Goal: Transaction & Acquisition: Purchase product/service

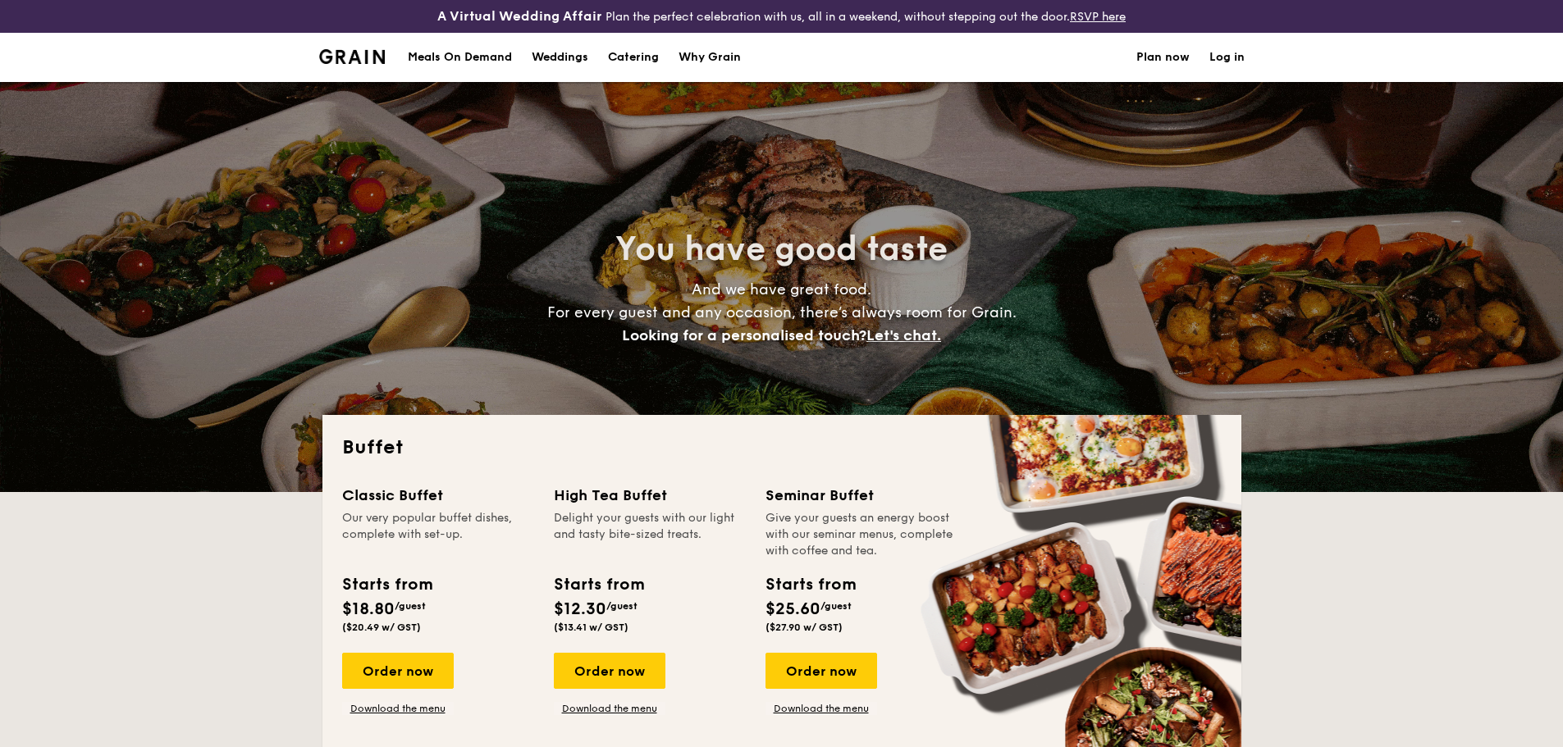
select select
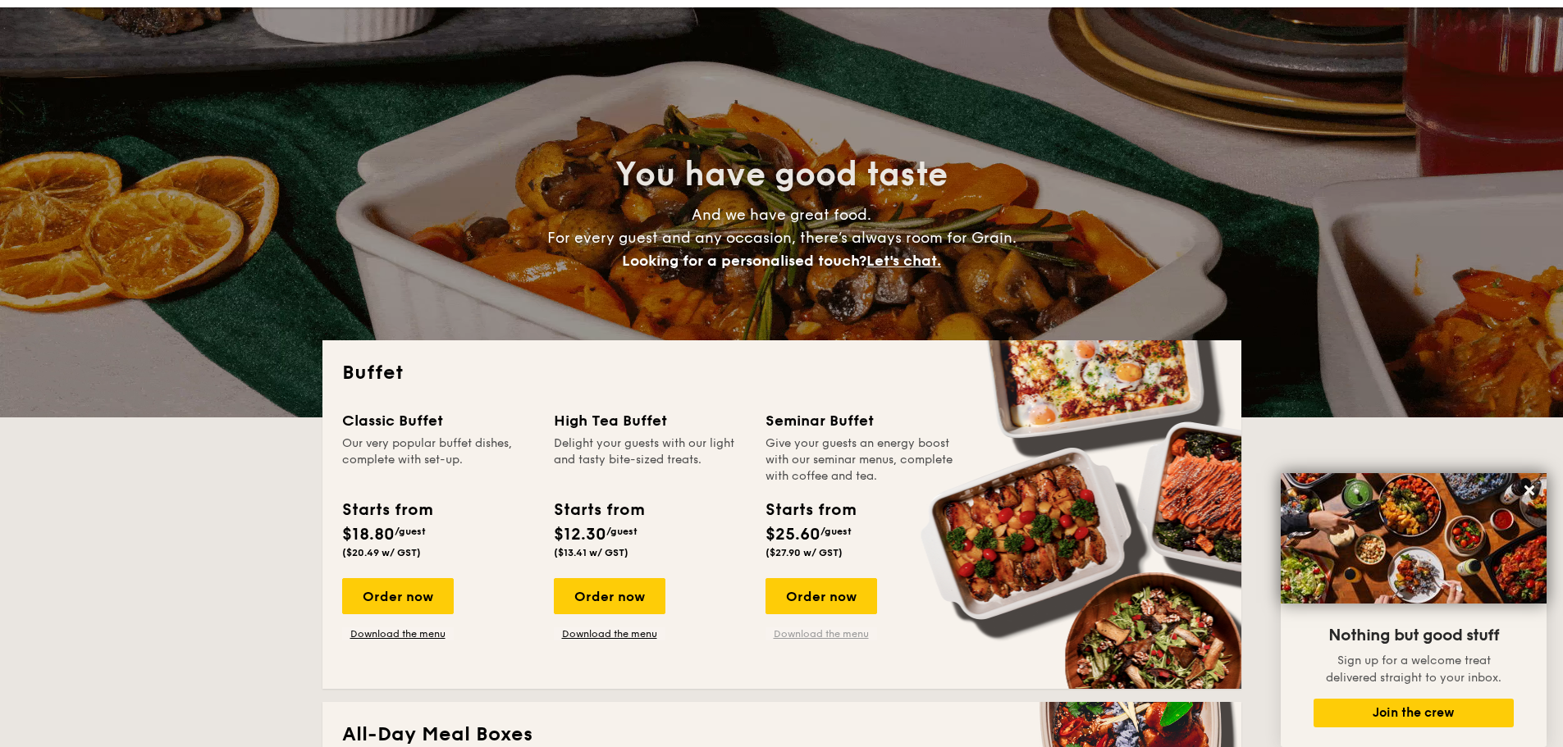
scroll to position [82, 0]
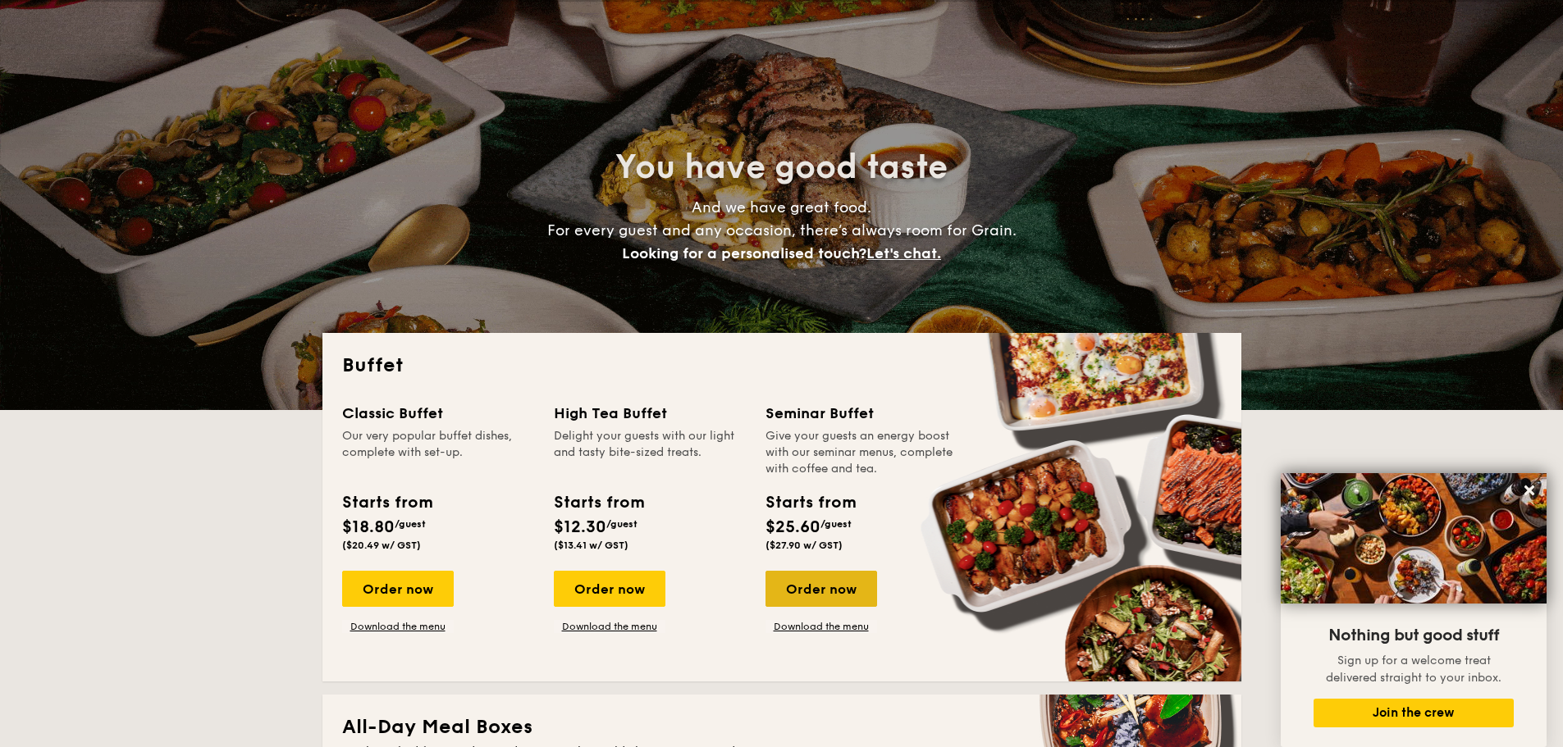
click at [829, 591] on div "Order now" at bounding box center [821, 589] width 112 height 36
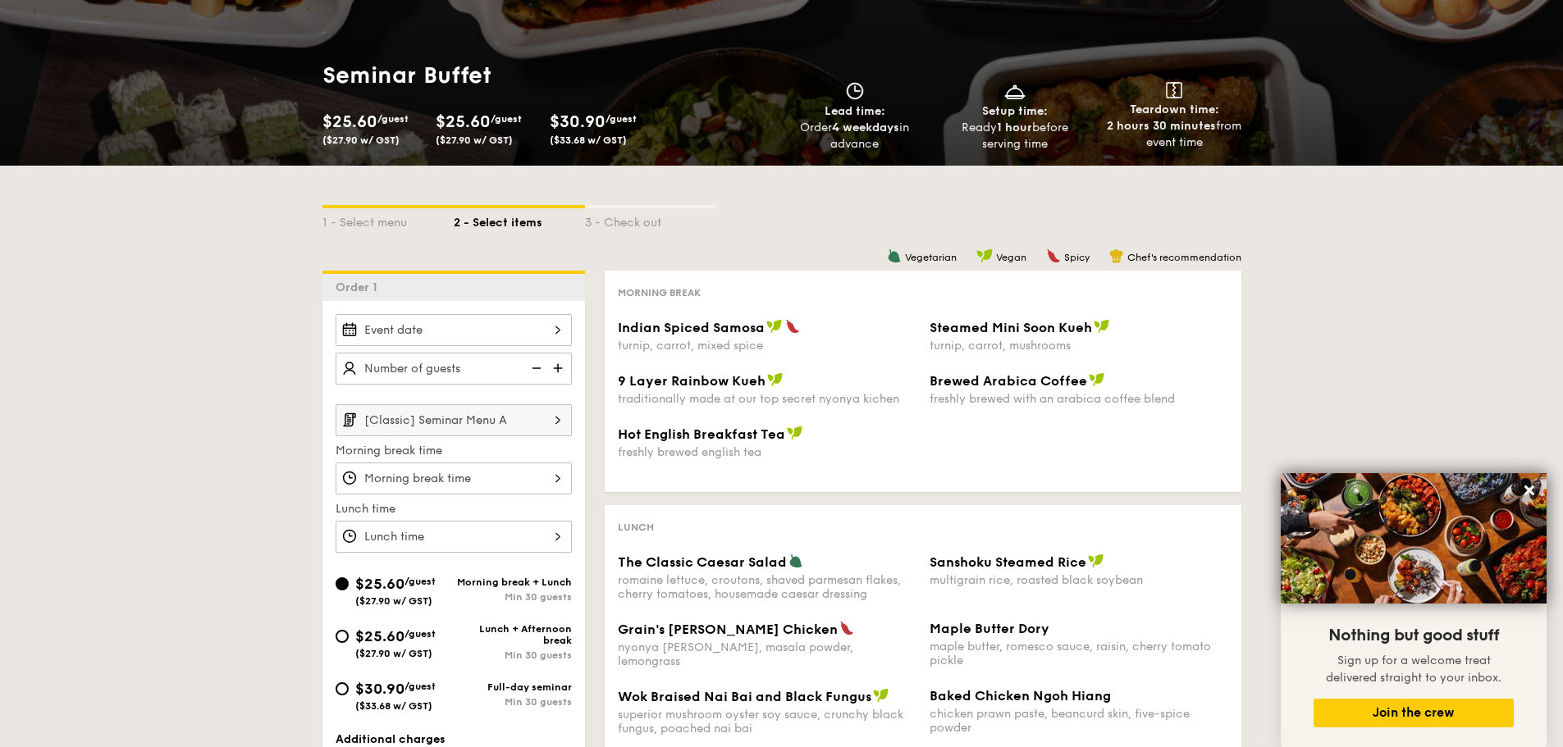
scroll to position [164, 0]
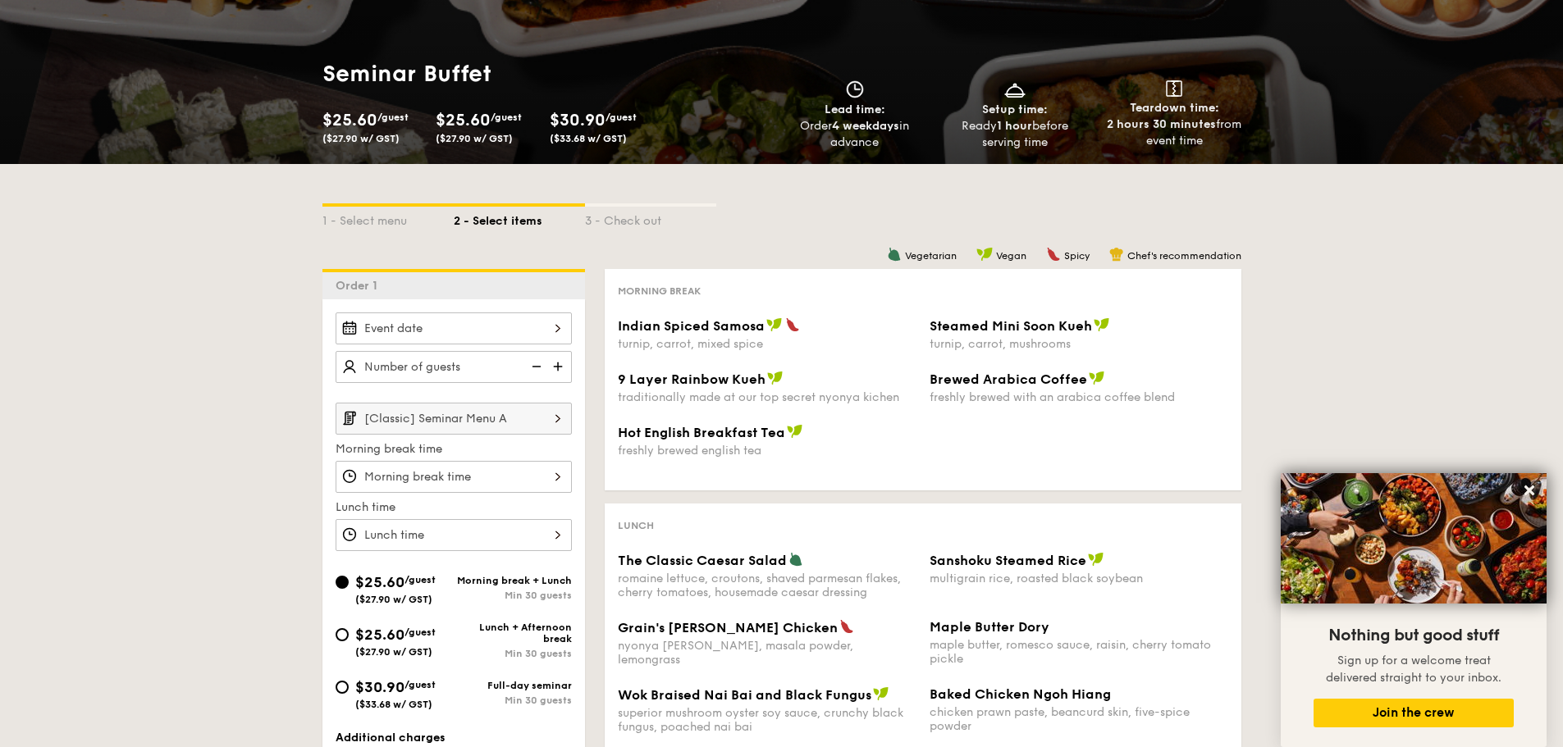
click at [511, 326] on div at bounding box center [453, 329] width 236 height 32
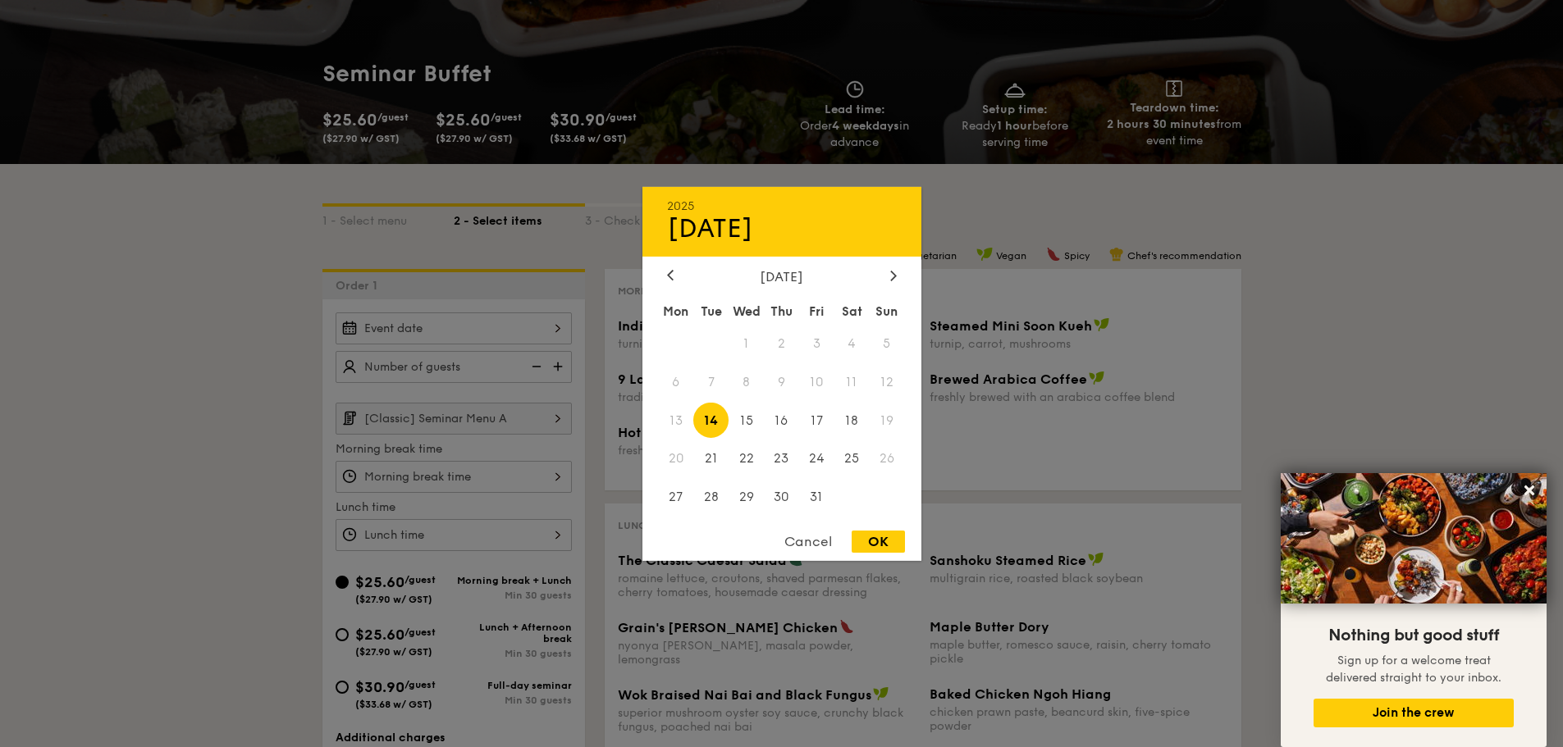
click at [678, 409] on span "13" at bounding box center [676, 420] width 35 height 35
drag, startPoint x: 682, startPoint y: 418, endPoint x: 898, endPoint y: 566, distance: 262.1
click at [689, 425] on span "13" at bounding box center [676, 420] width 35 height 35
click at [822, 536] on div "Cancel" at bounding box center [808, 542] width 80 height 22
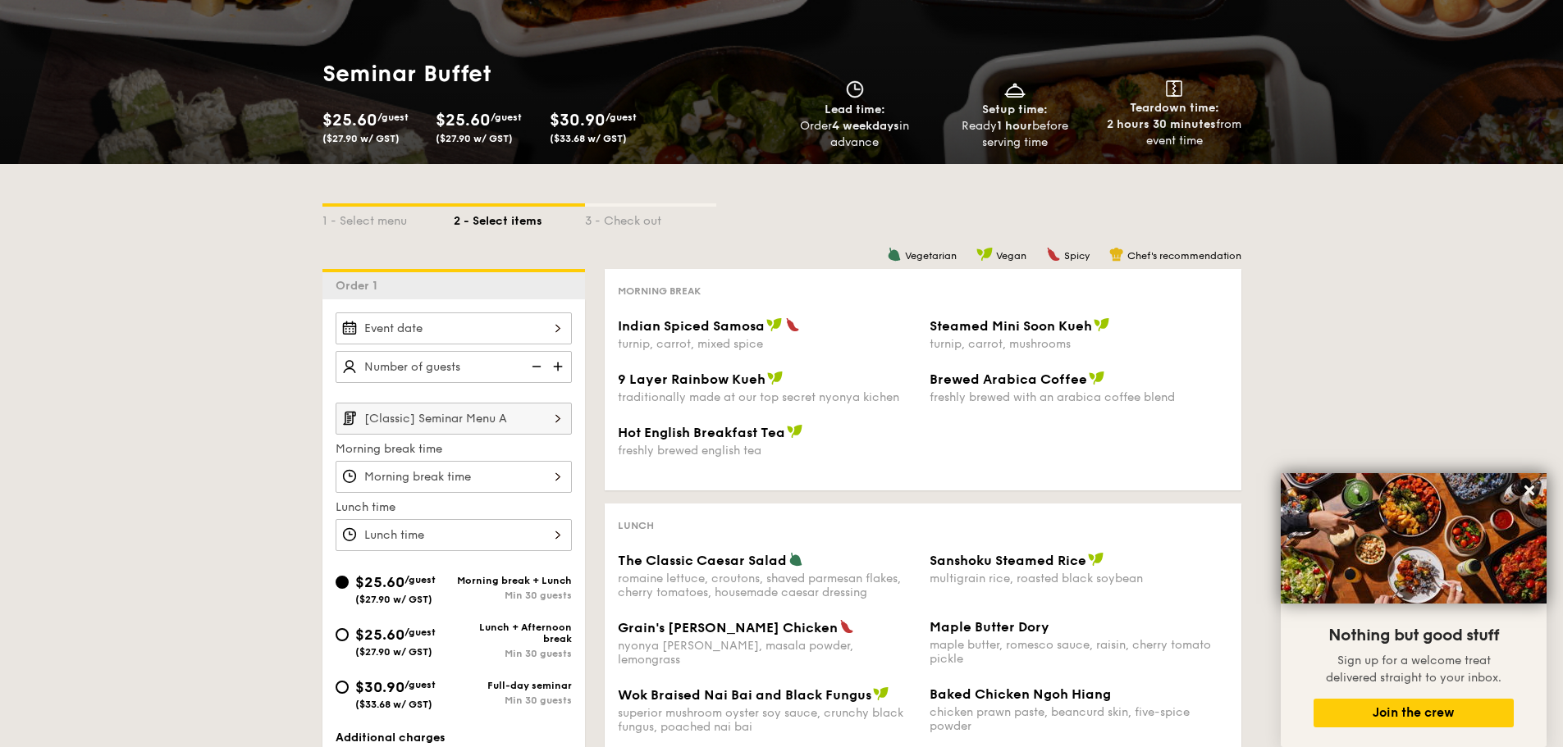
click at [525, 323] on div at bounding box center [453, 329] width 236 height 32
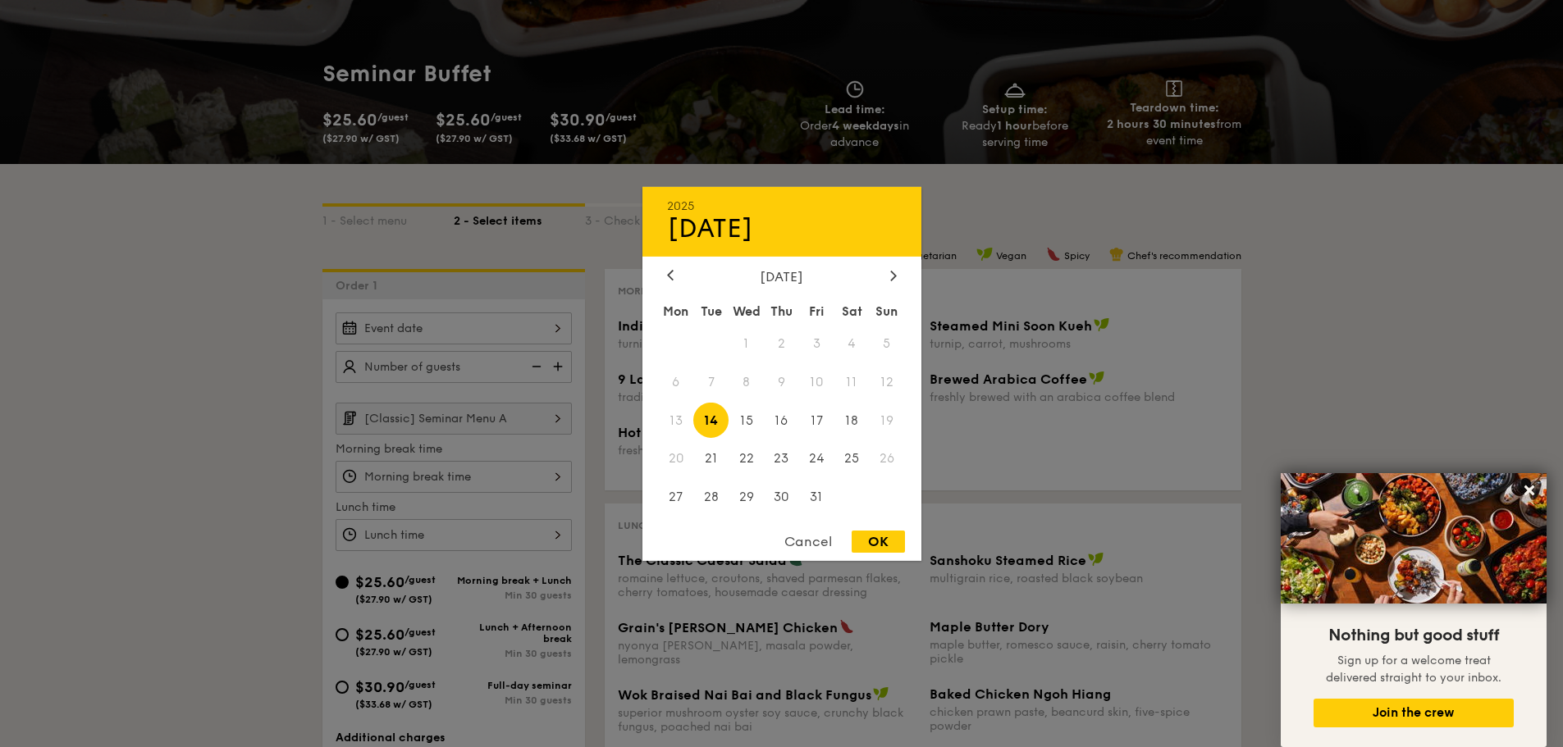
click at [717, 418] on span "14" at bounding box center [710, 420] width 35 height 35
click at [413, 372] on div at bounding box center [781, 373] width 1563 height 747
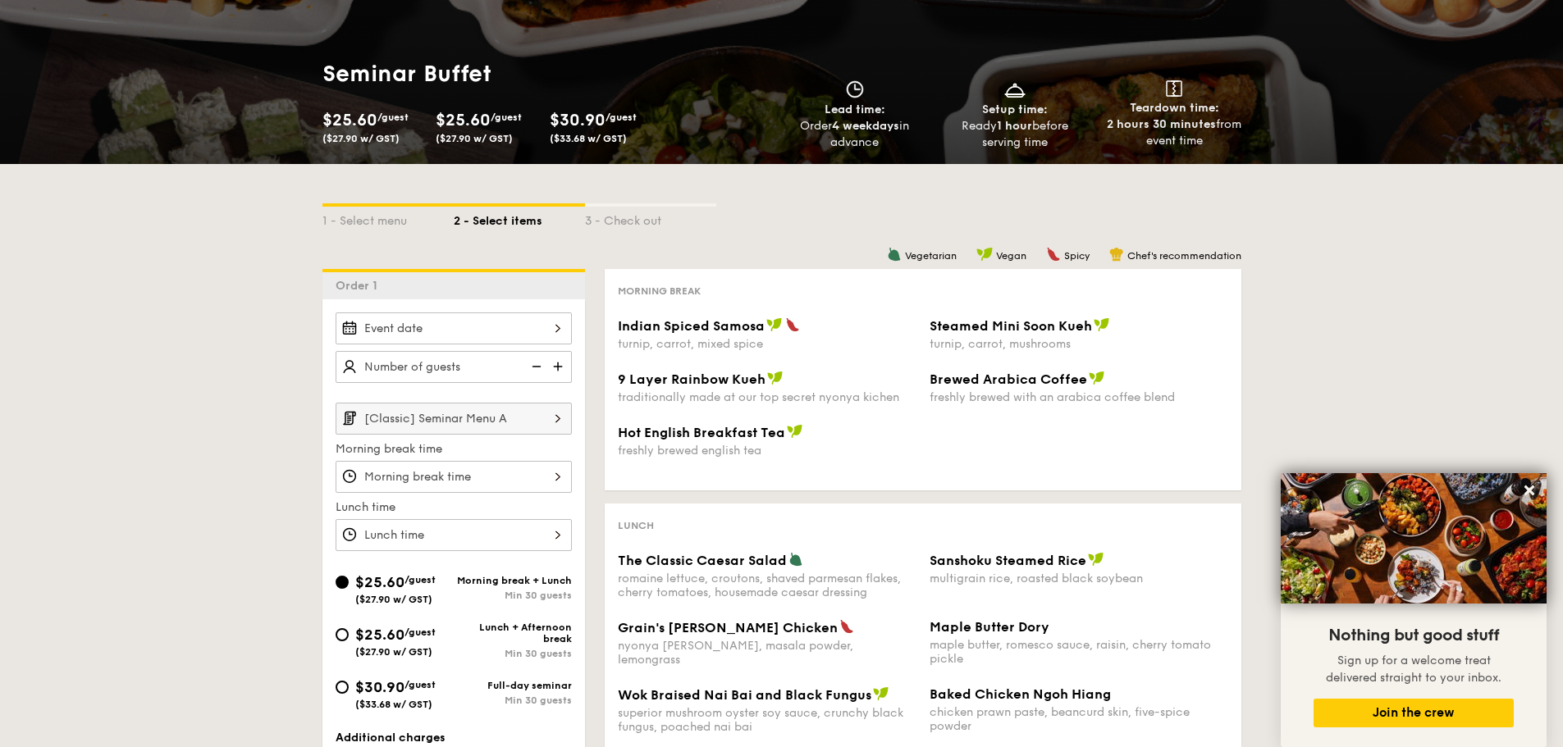
click at [431, 364] on div at bounding box center [781, 373] width 1563 height 747
click at [549, 365] on img at bounding box center [559, 366] width 25 height 31
click at [557, 364] on img at bounding box center [559, 366] width 25 height 31
click at [535, 363] on img at bounding box center [535, 366] width 25 height 31
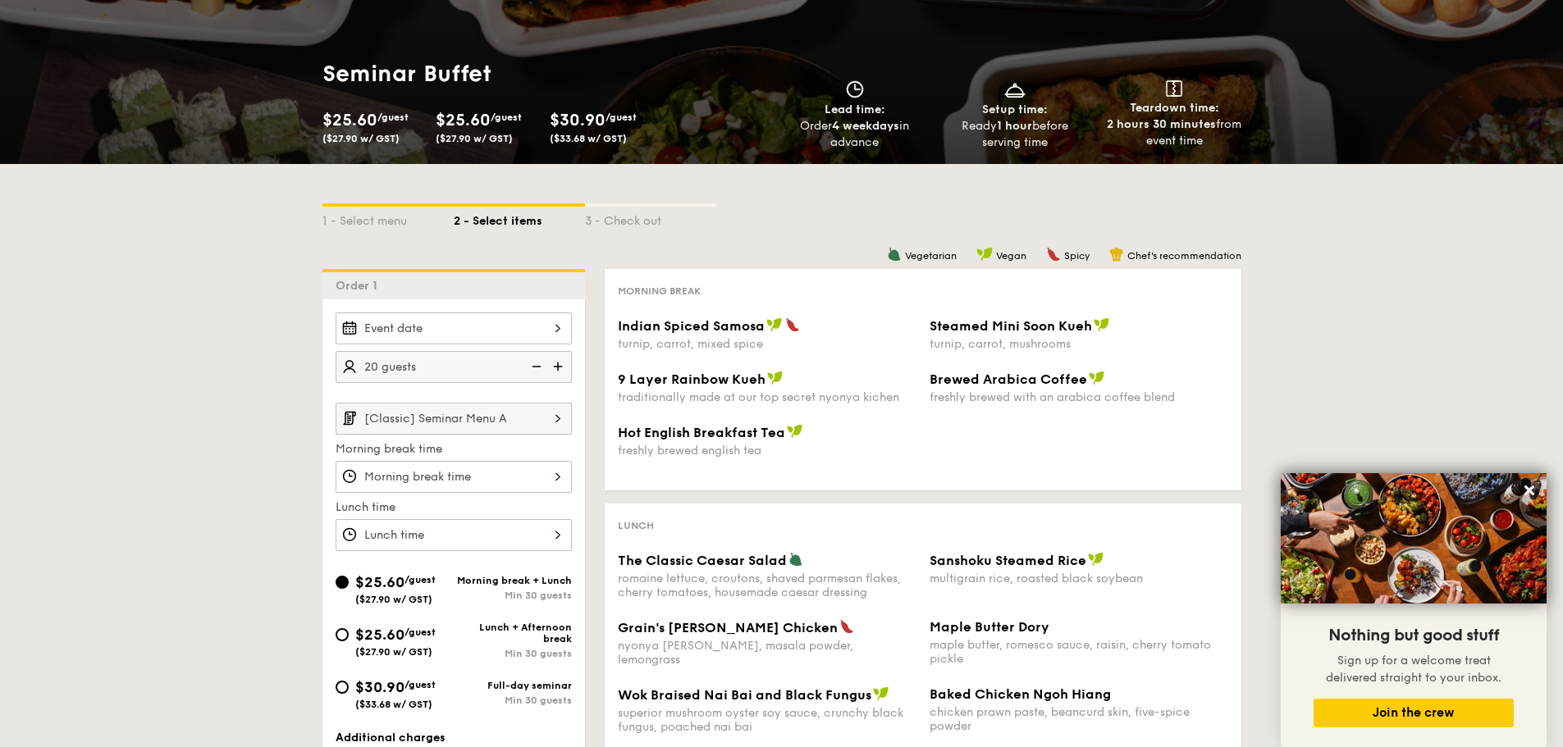
click at [554, 367] on img at bounding box center [559, 366] width 25 height 31
type input "25 guests"
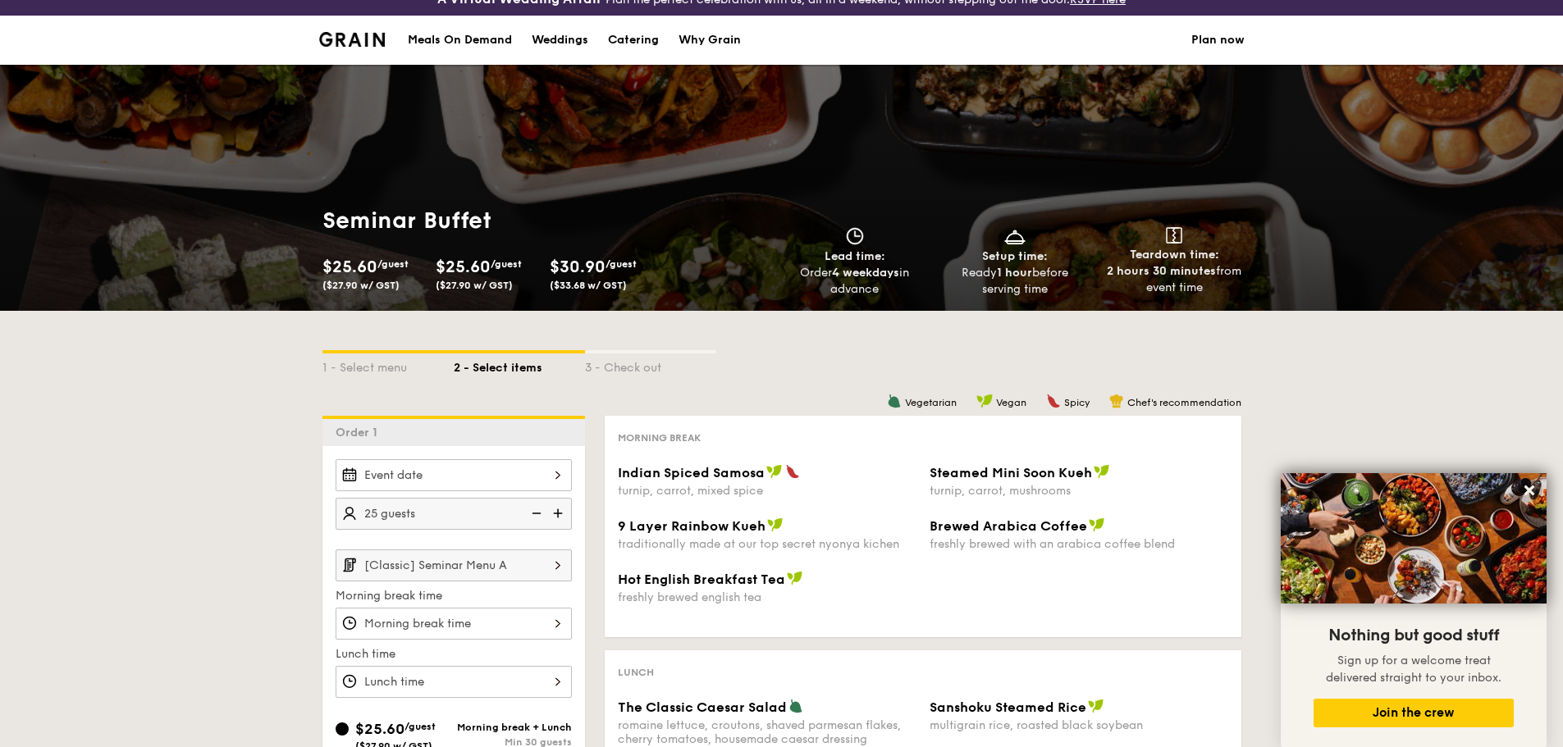
scroll to position [492, 0]
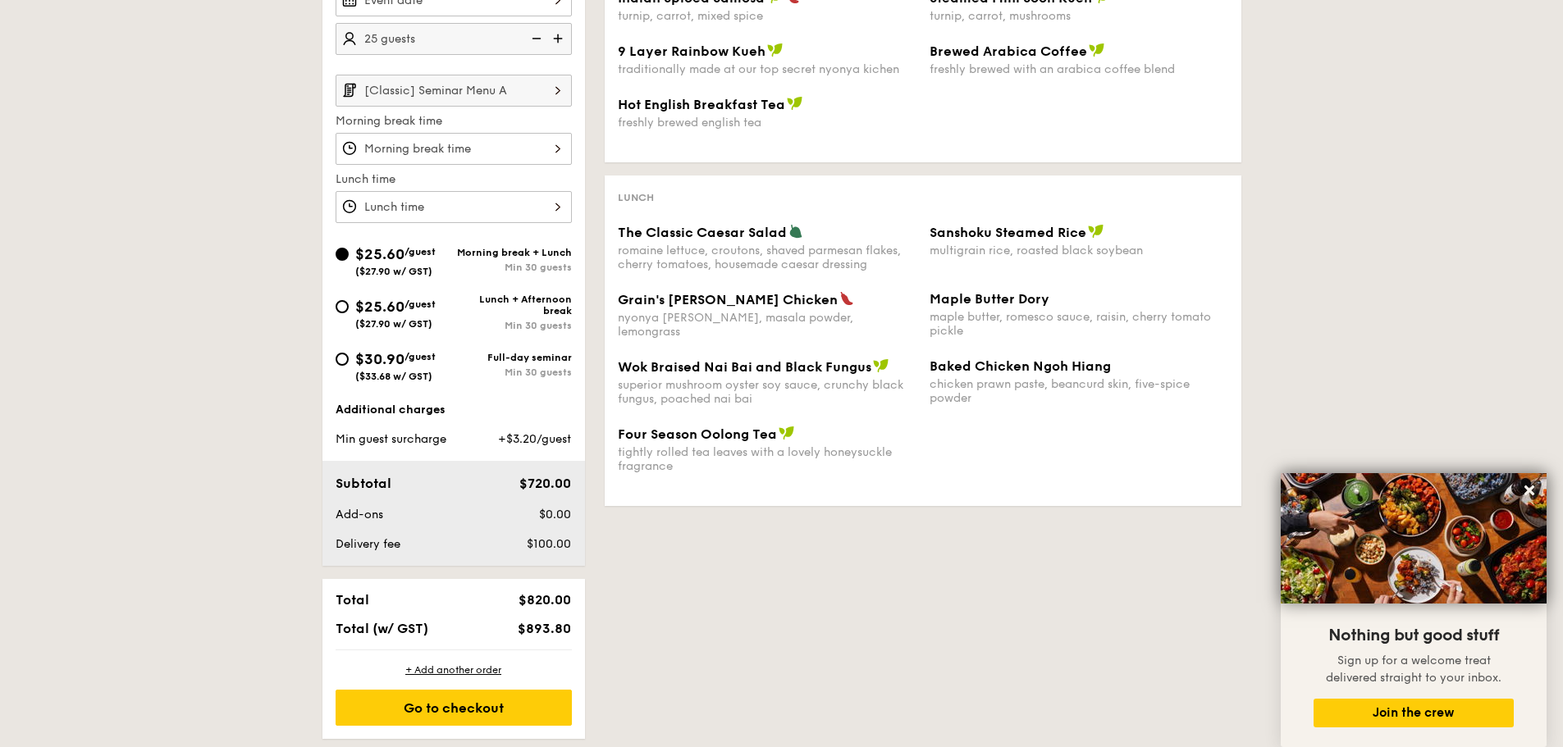
click at [422, 358] on span "/guest" at bounding box center [419, 356] width 31 height 11
click at [349, 358] on input "$30.90 /guest ($33.68 w/ GST) Full-day seminar Min 30 guests" at bounding box center [341, 359] width 13 height 13
radio input "true"
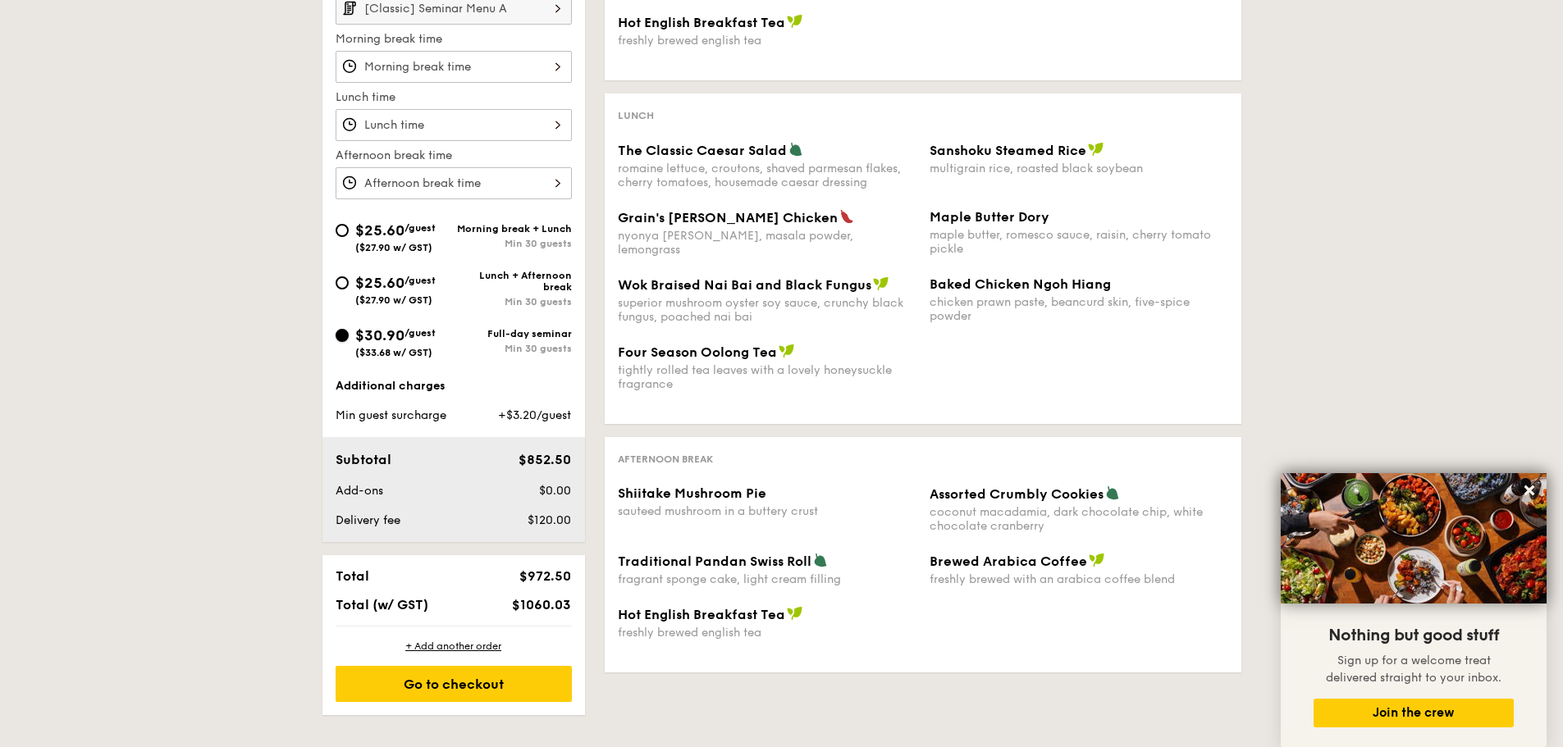
scroll to position [164, 0]
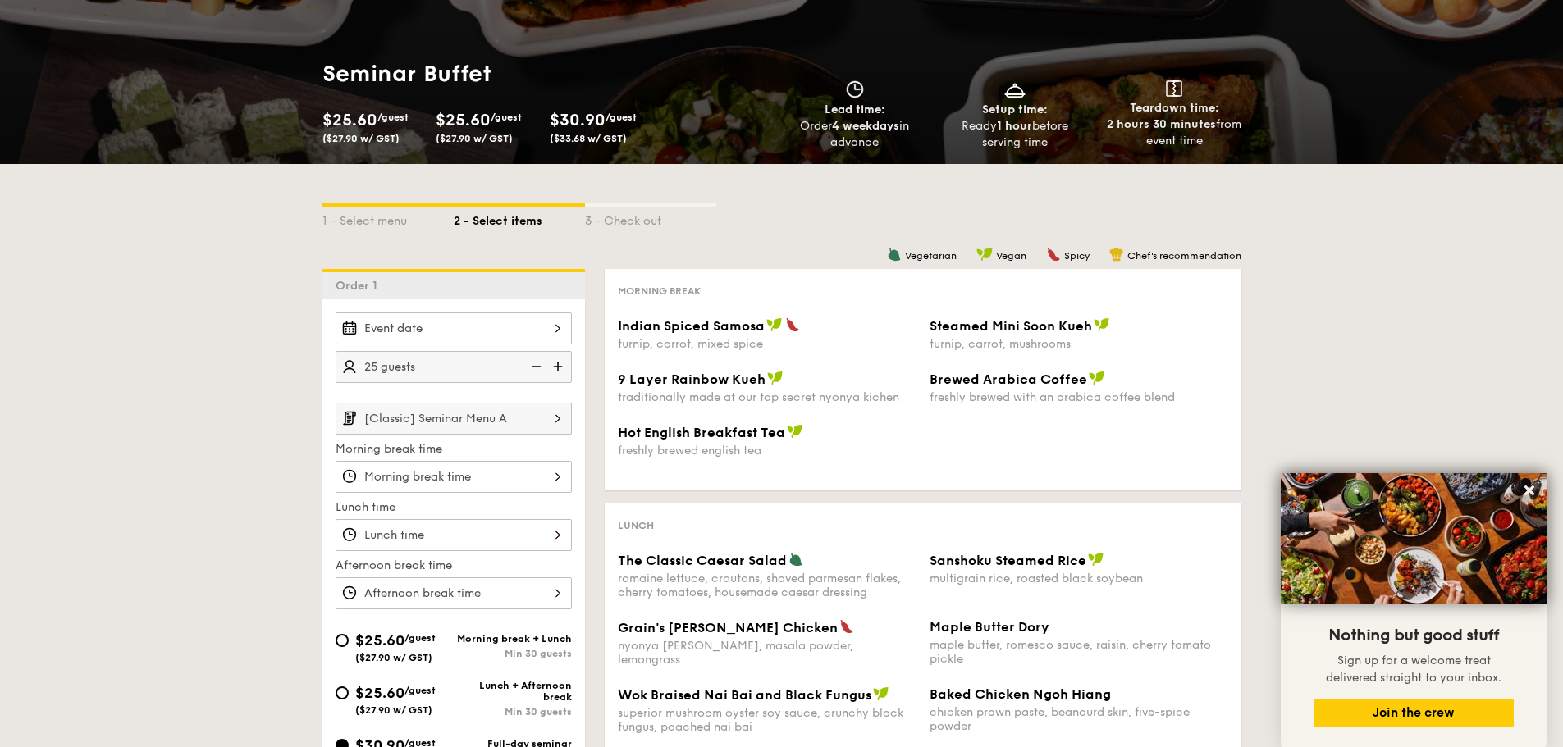
click at [464, 428] on input "[Classic] Seminar Menu A" at bounding box center [453, 419] width 236 height 32
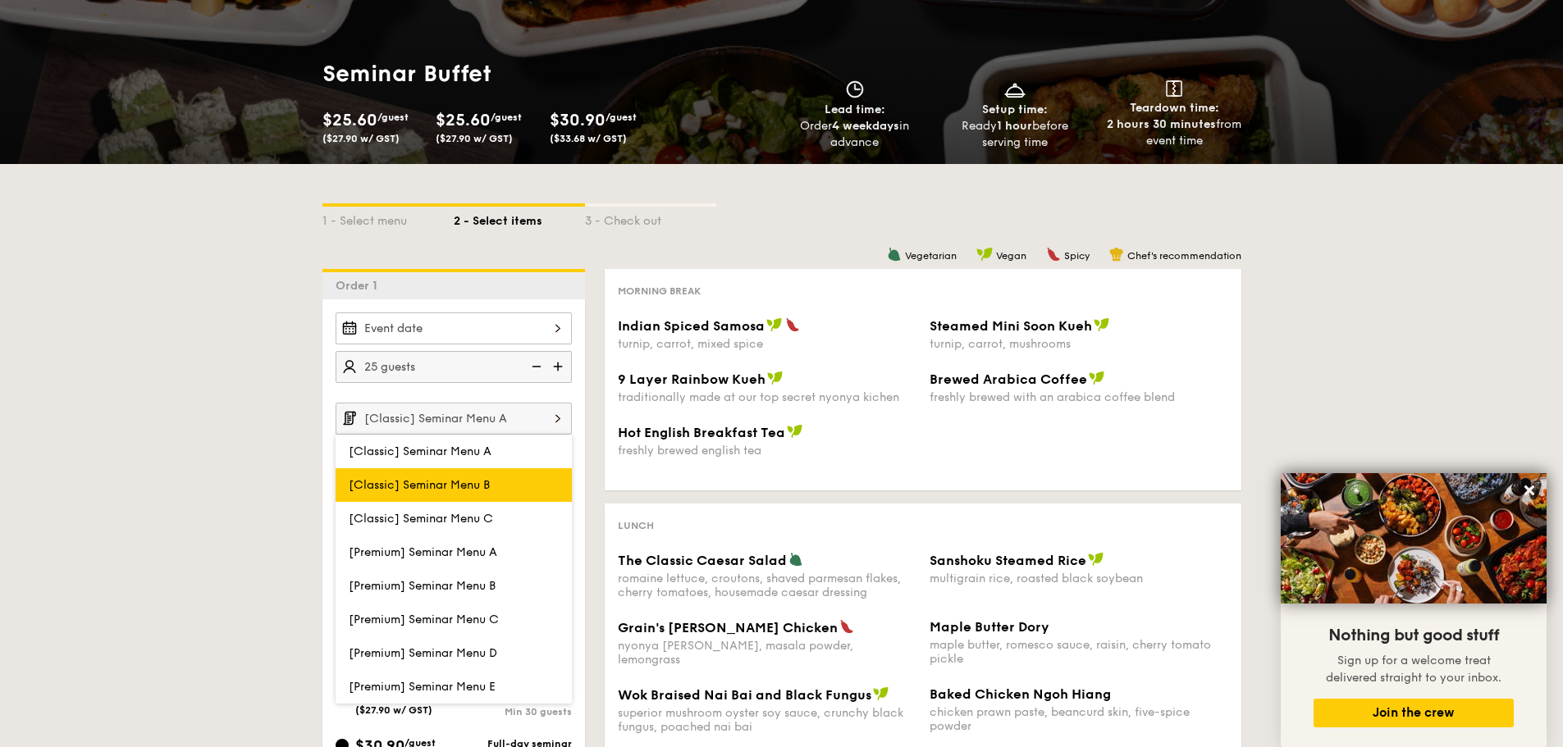
click at [473, 495] on label "[Classic] Seminar Menu B" at bounding box center [453, 485] width 236 height 34
click at [0, 0] on input "[Classic] Seminar Menu B" at bounding box center [0, 0] width 0 height 0
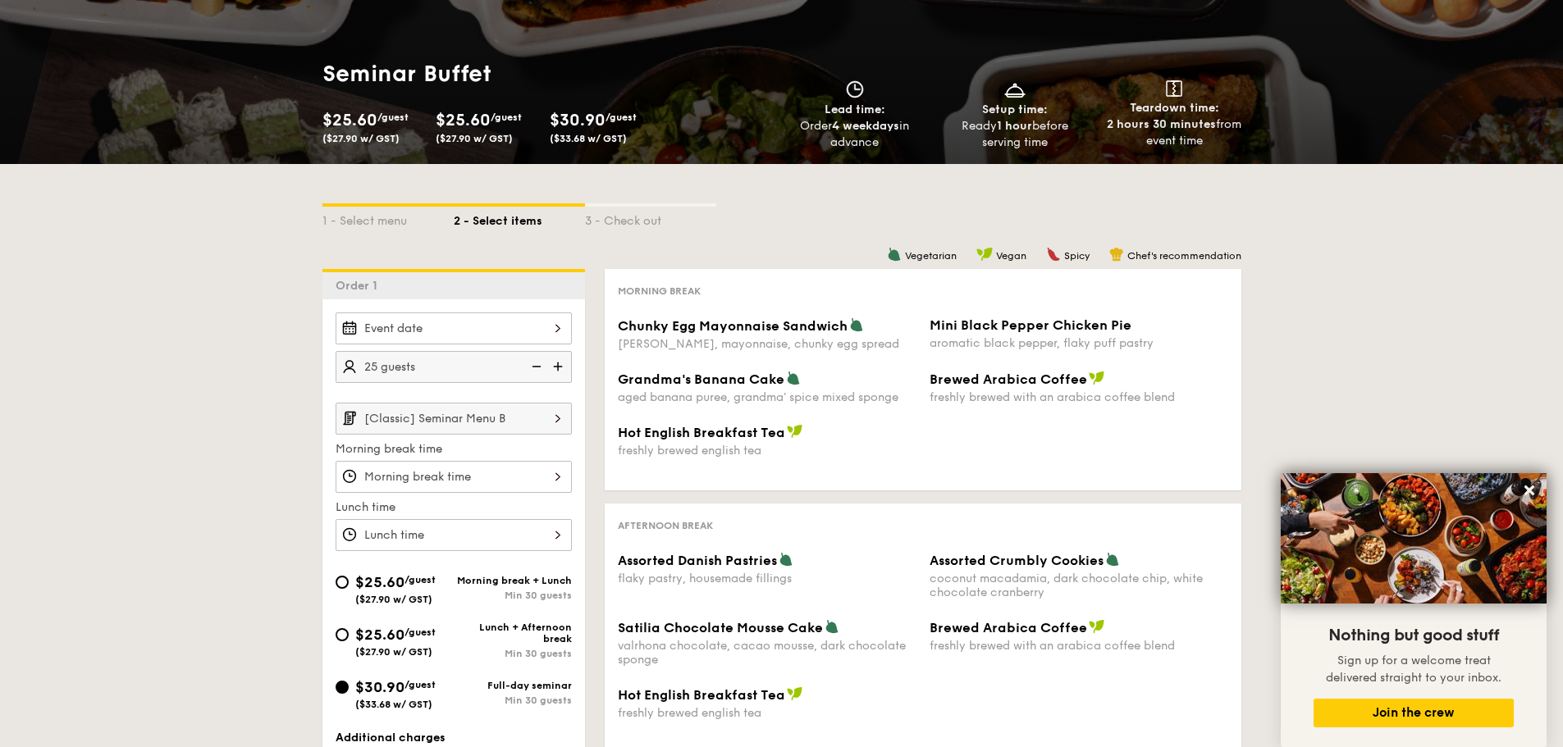
click at [483, 423] on input "[Classic] Seminar Menu B" at bounding box center [453, 419] width 236 height 32
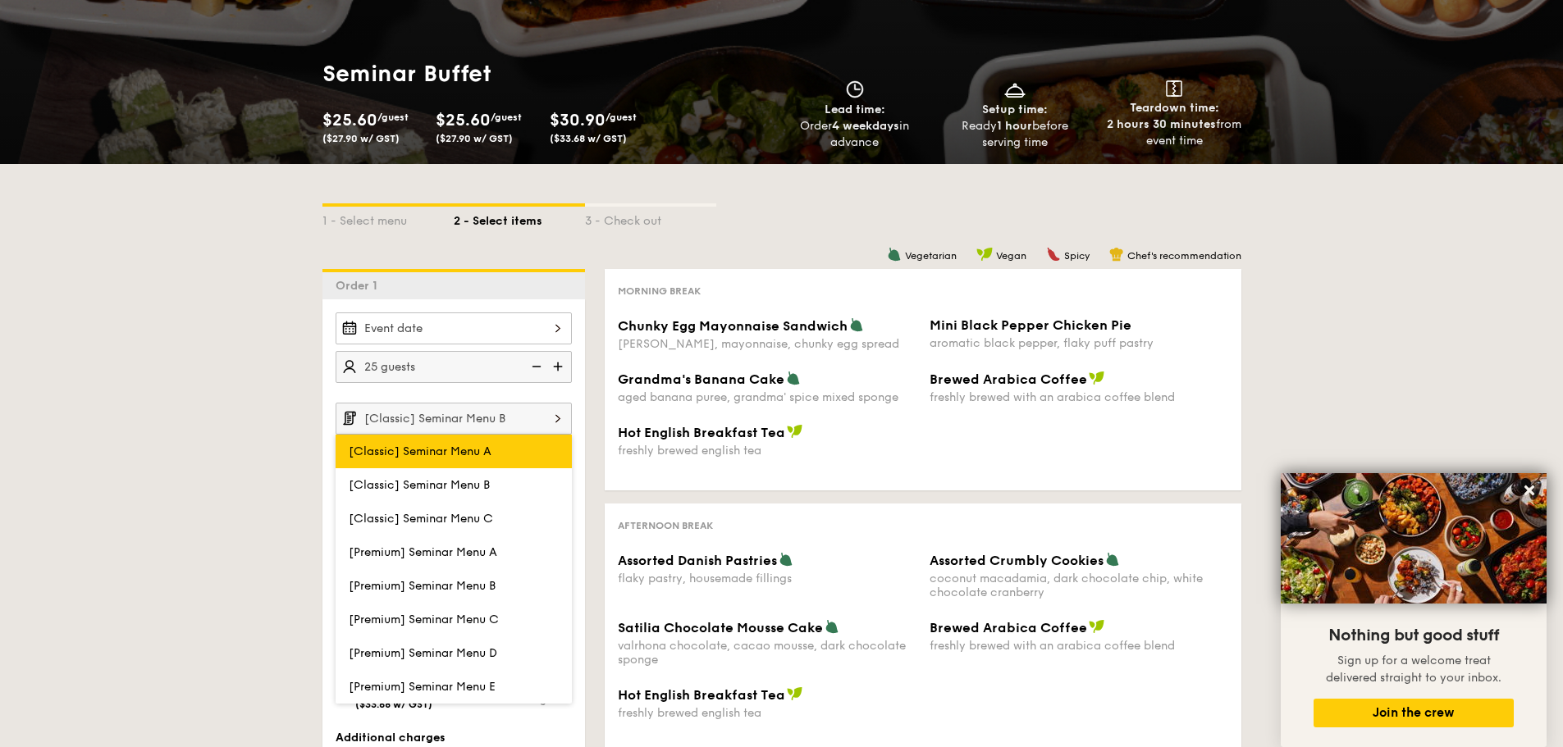
click at [493, 454] on label "[Classic] Seminar Menu A" at bounding box center [453, 452] width 236 height 34
click at [0, 0] on input "[Classic] Seminar Menu A" at bounding box center [0, 0] width 0 height 0
type input "[Classic] Seminar Menu A"
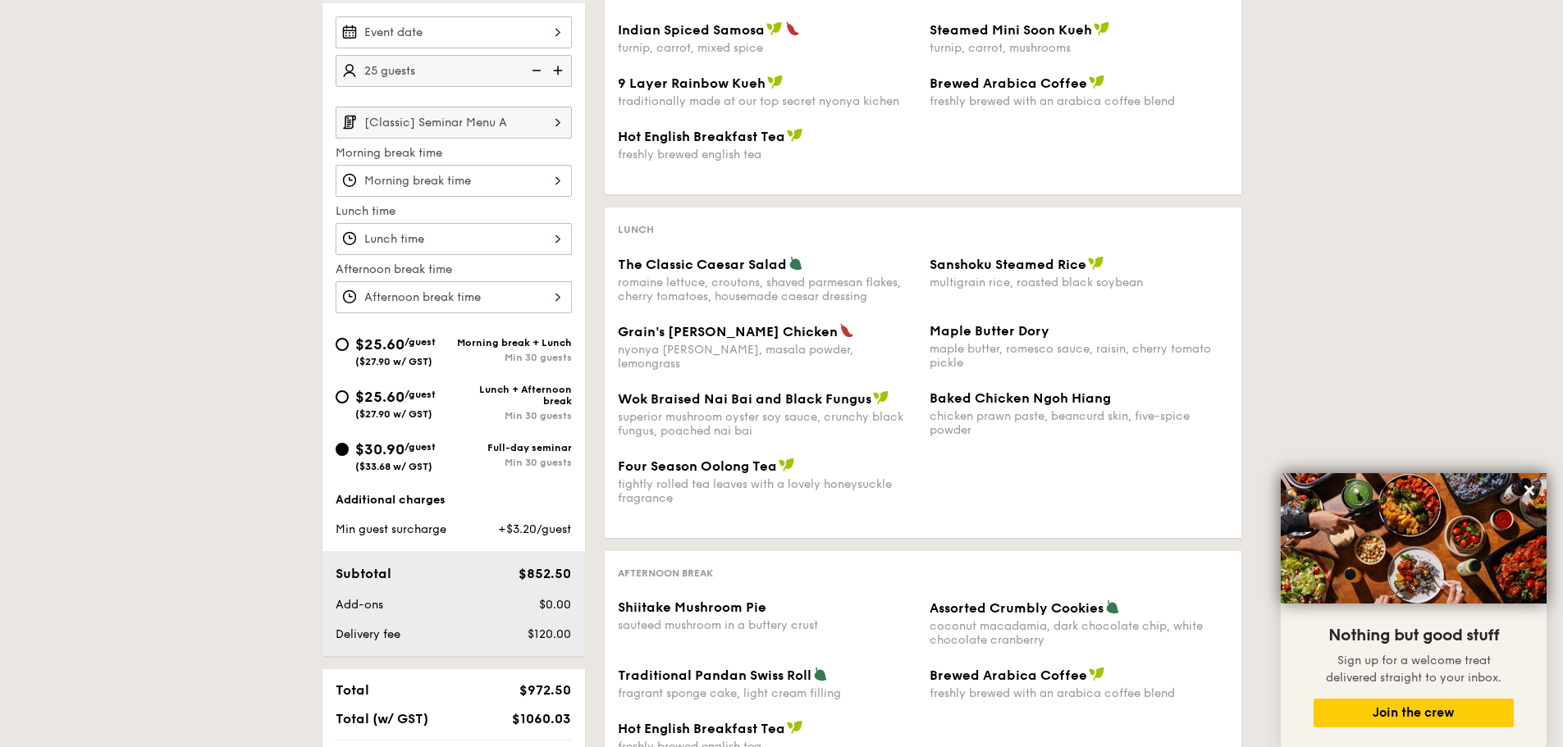
scroll to position [328, 0]
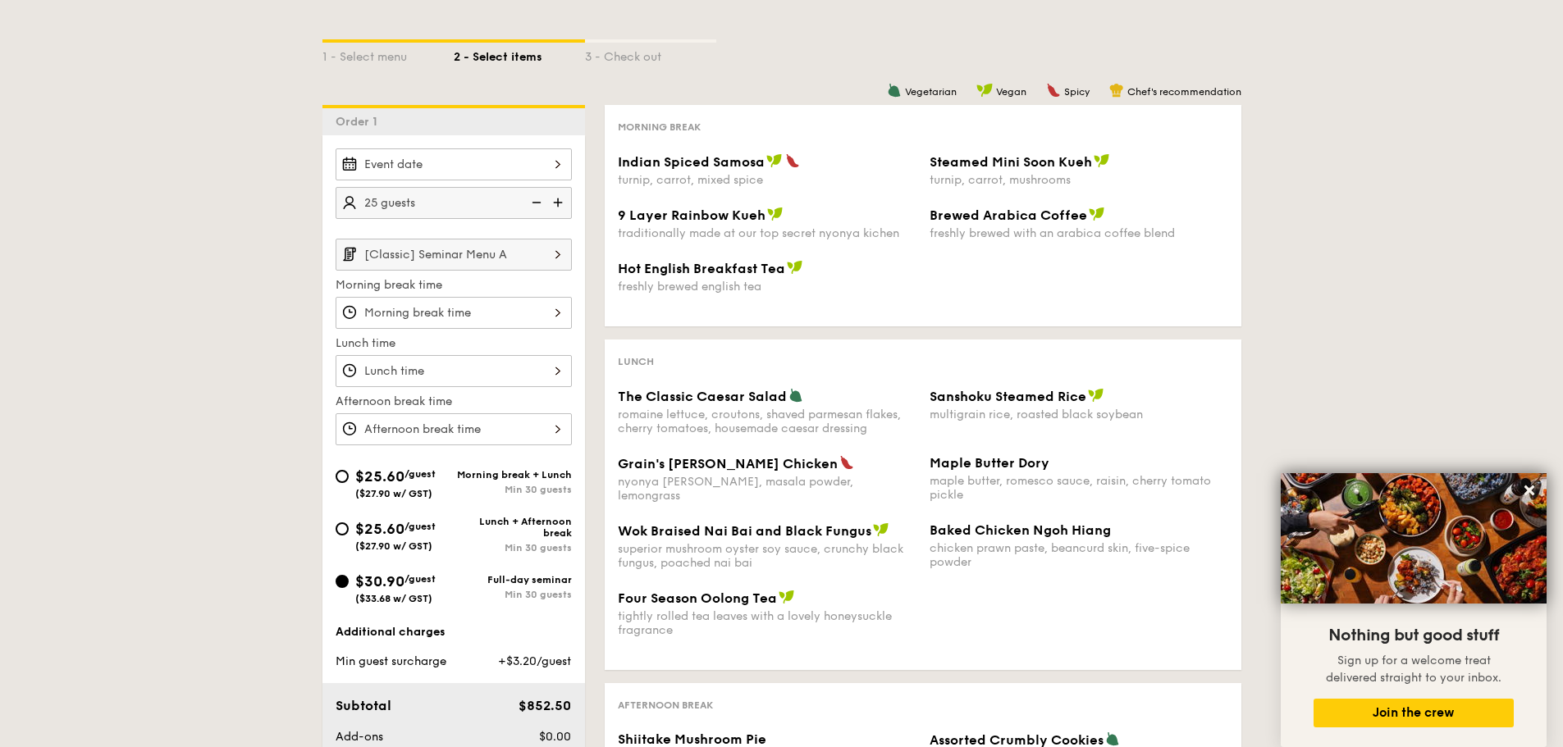
click at [543, 201] on img at bounding box center [535, 202] width 25 height 31
type input "20 guests"
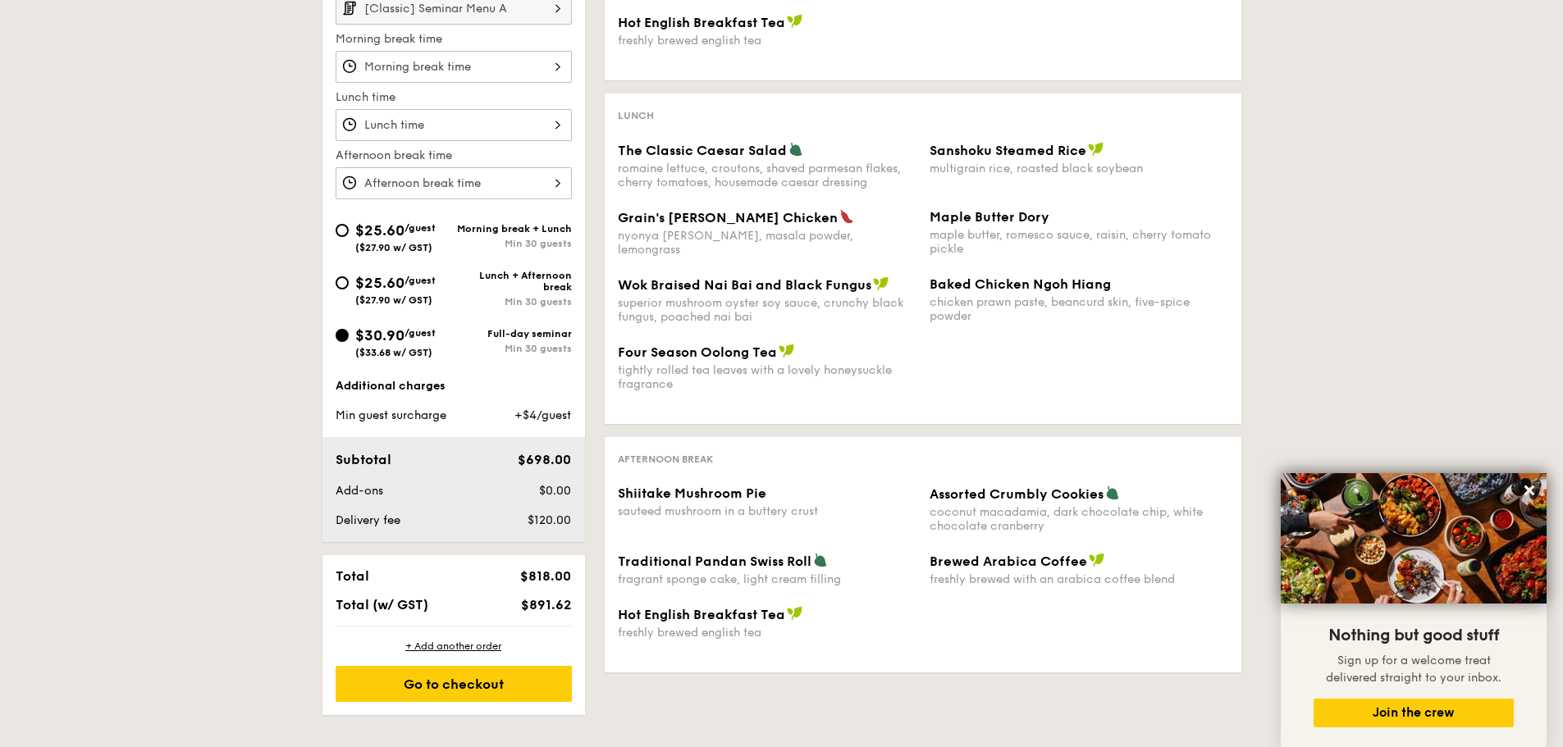
scroll to position [246, 0]
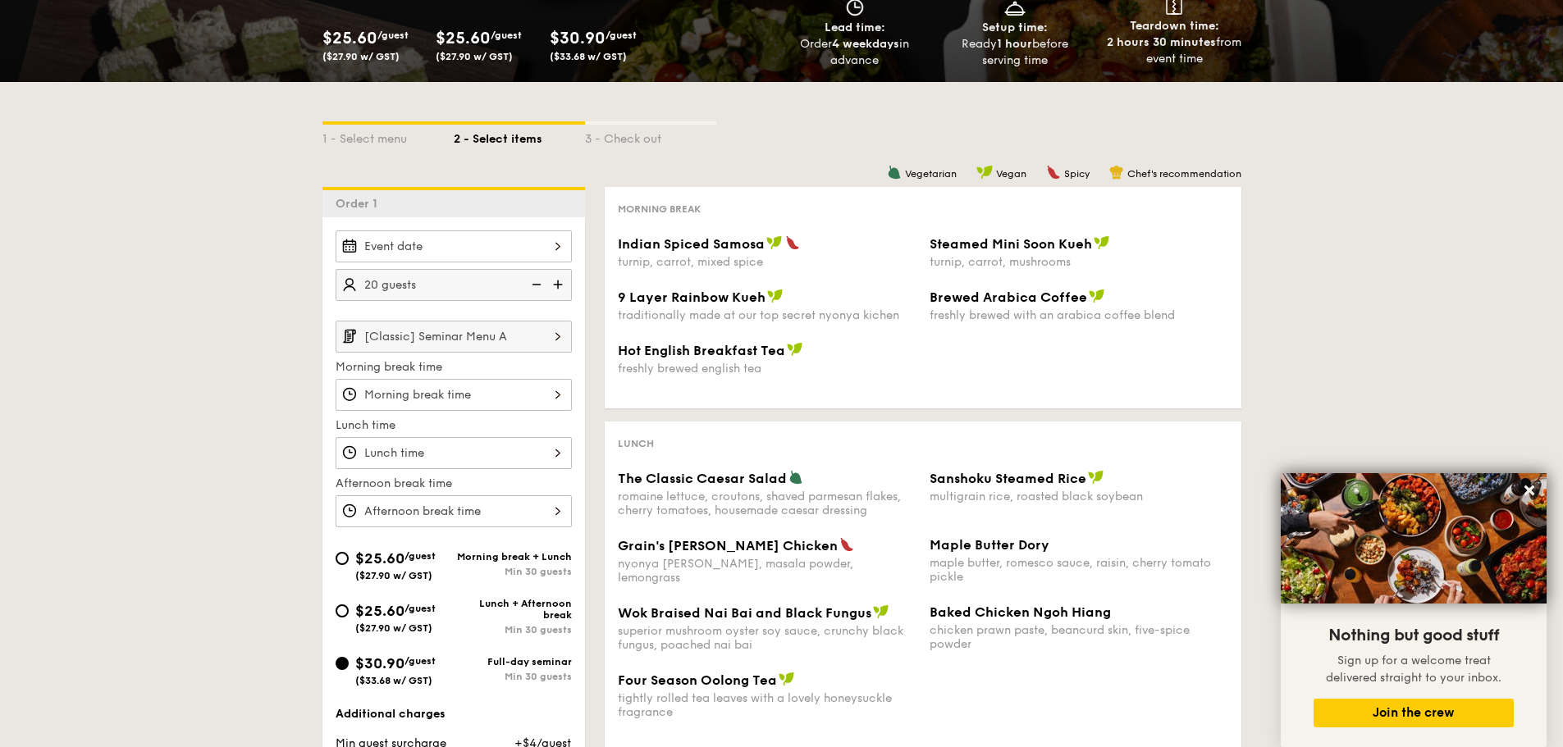
click at [517, 346] on input "[Classic] Seminar Menu A" at bounding box center [453, 337] width 236 height 32
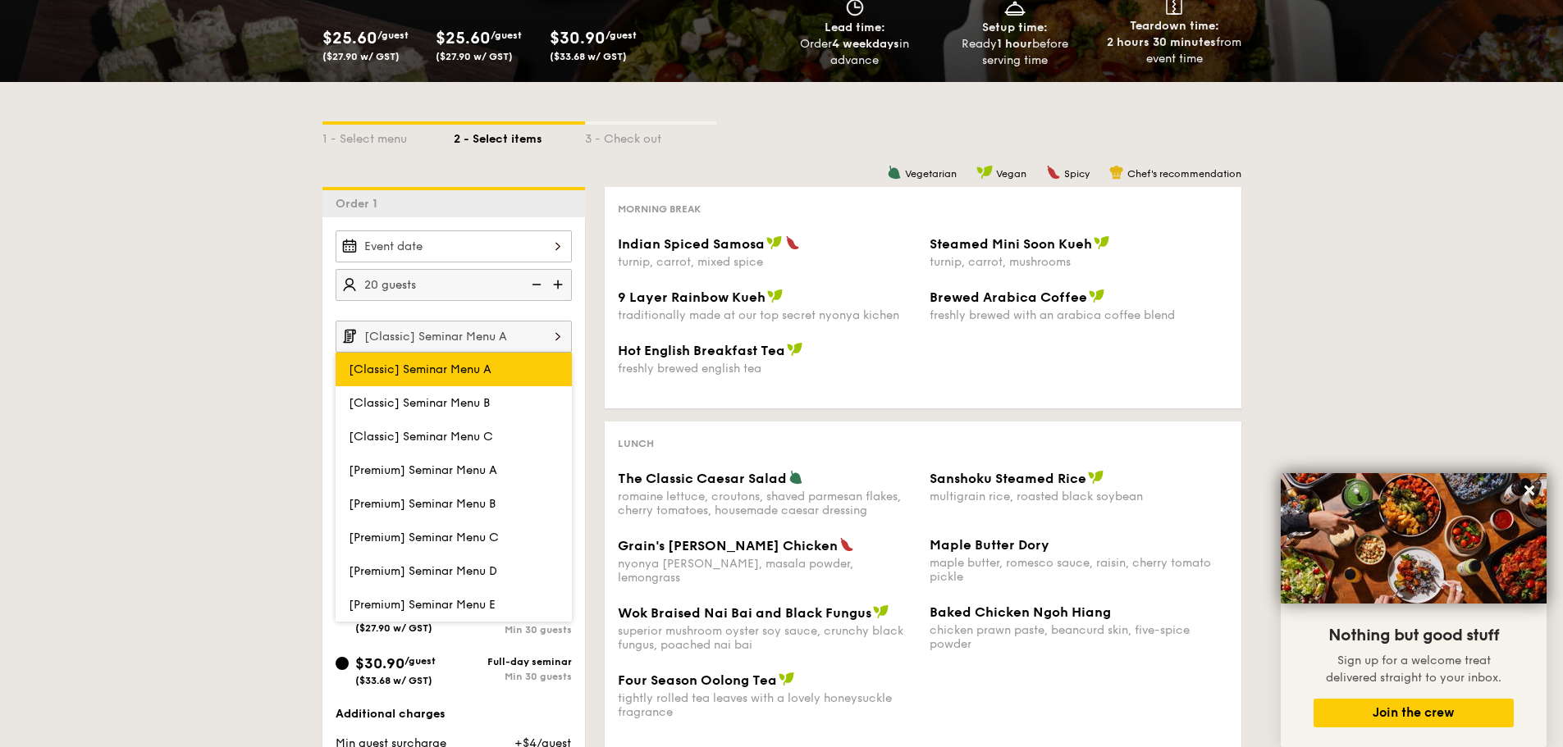
click at [527, 372] on label "[Classic] Seminar Menu A" at bounding box center [453, 370] width 236 height 34
click at [0, 0] on input "[Classic] Seminar Menu A" at bounding box center [0, 0] width 0 height 0
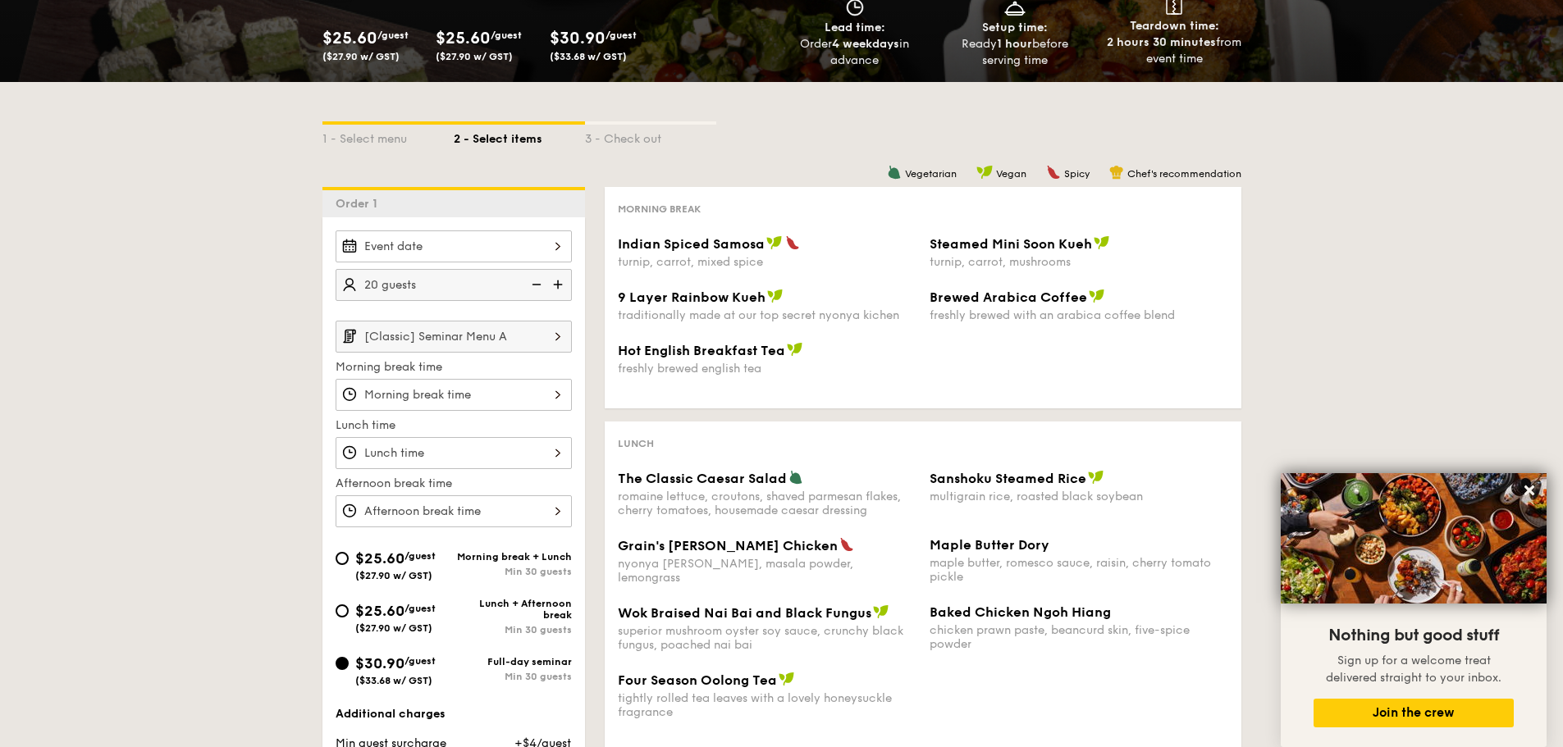
click at [523, 351] on input "[Classic] Seminar Menu A" at bounding box center [453, 337] width 236 height 32
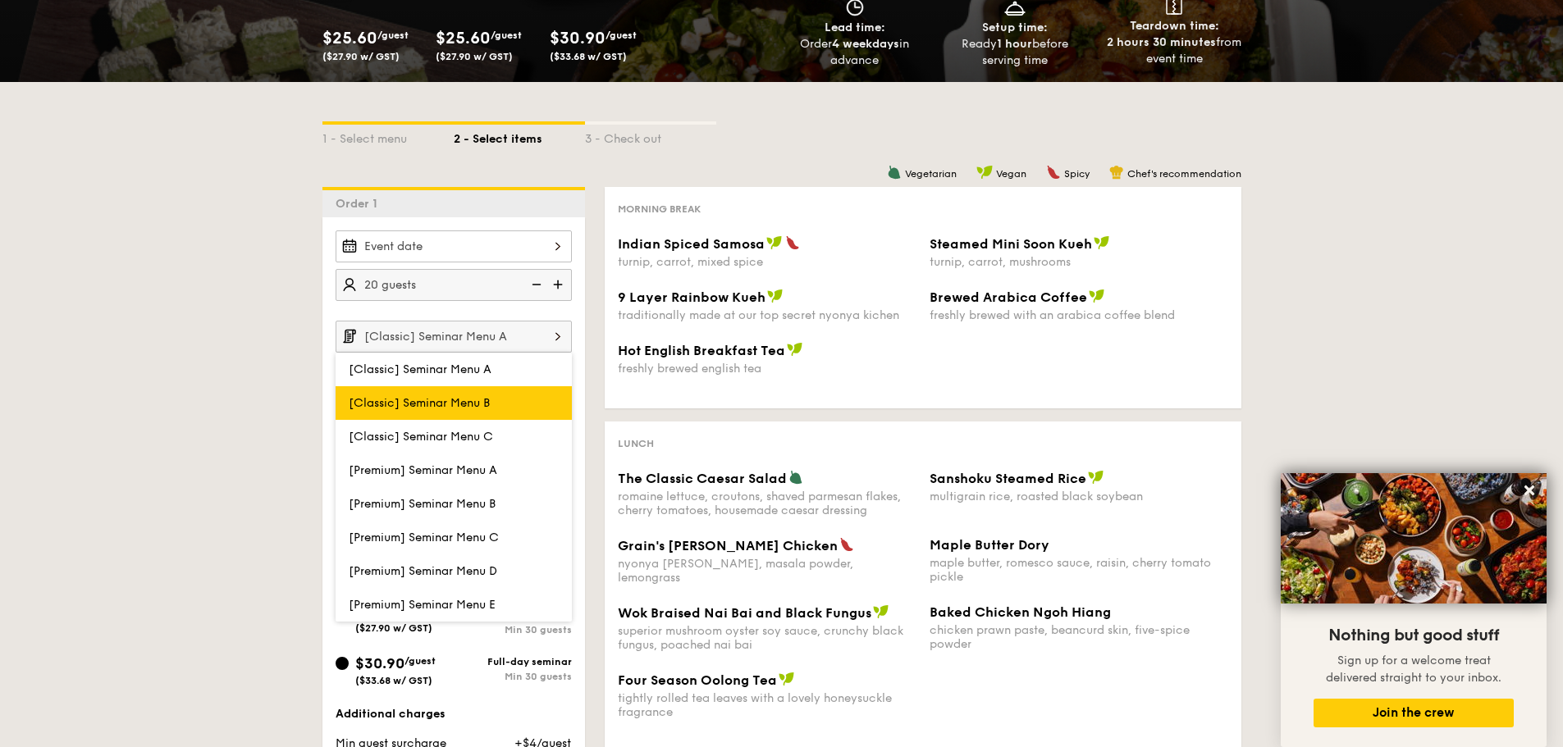
click at [539, 406] on label "[Classic] Seminar Menu B" at bounding box center [453, 403] width 236 height 34
click at [0, 0] on input "[Classic] Seminar Menu B" at bounding box center [0, 0] width 0 height 0
type input "[Classic] Seminar Menu B"
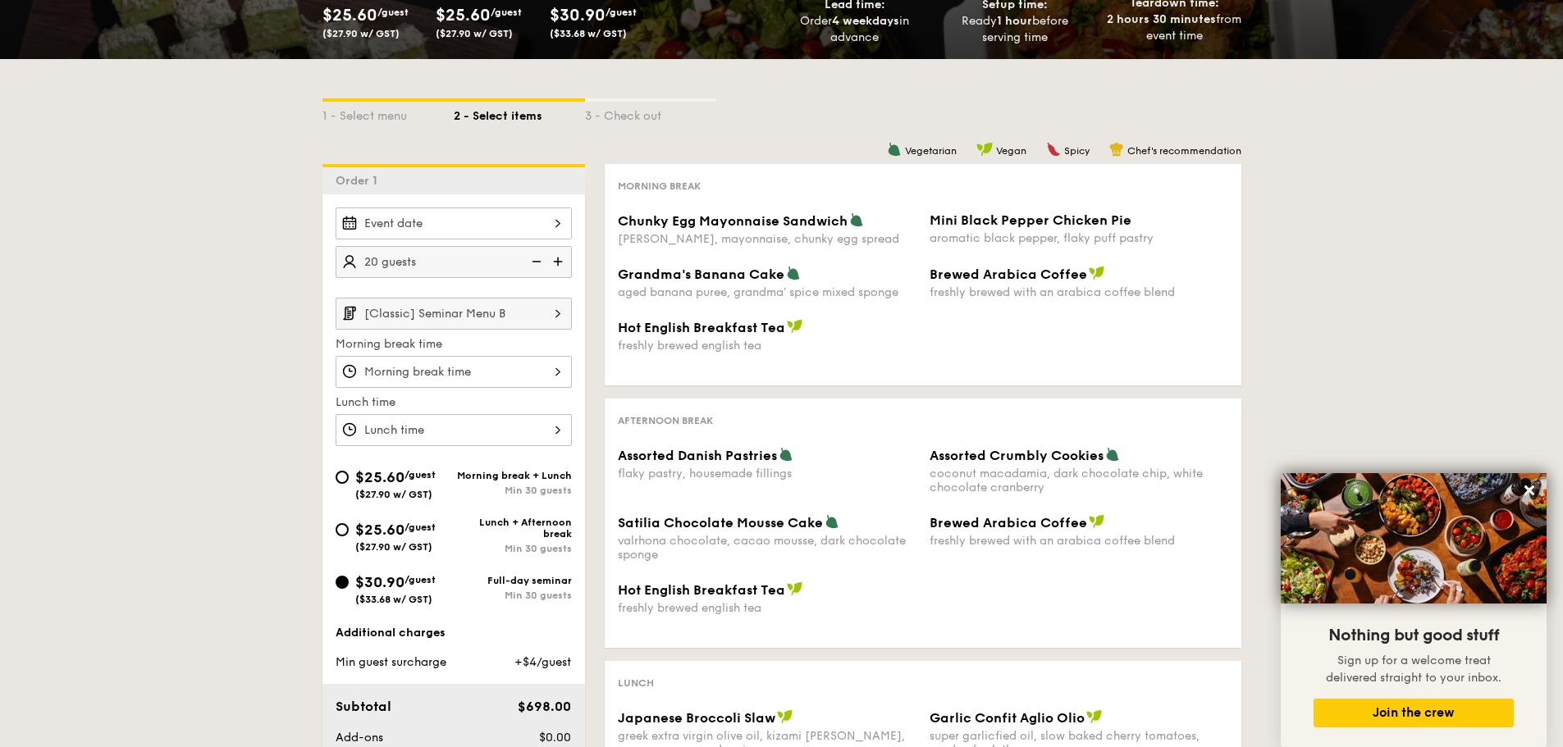
scroll to position [574, 0]
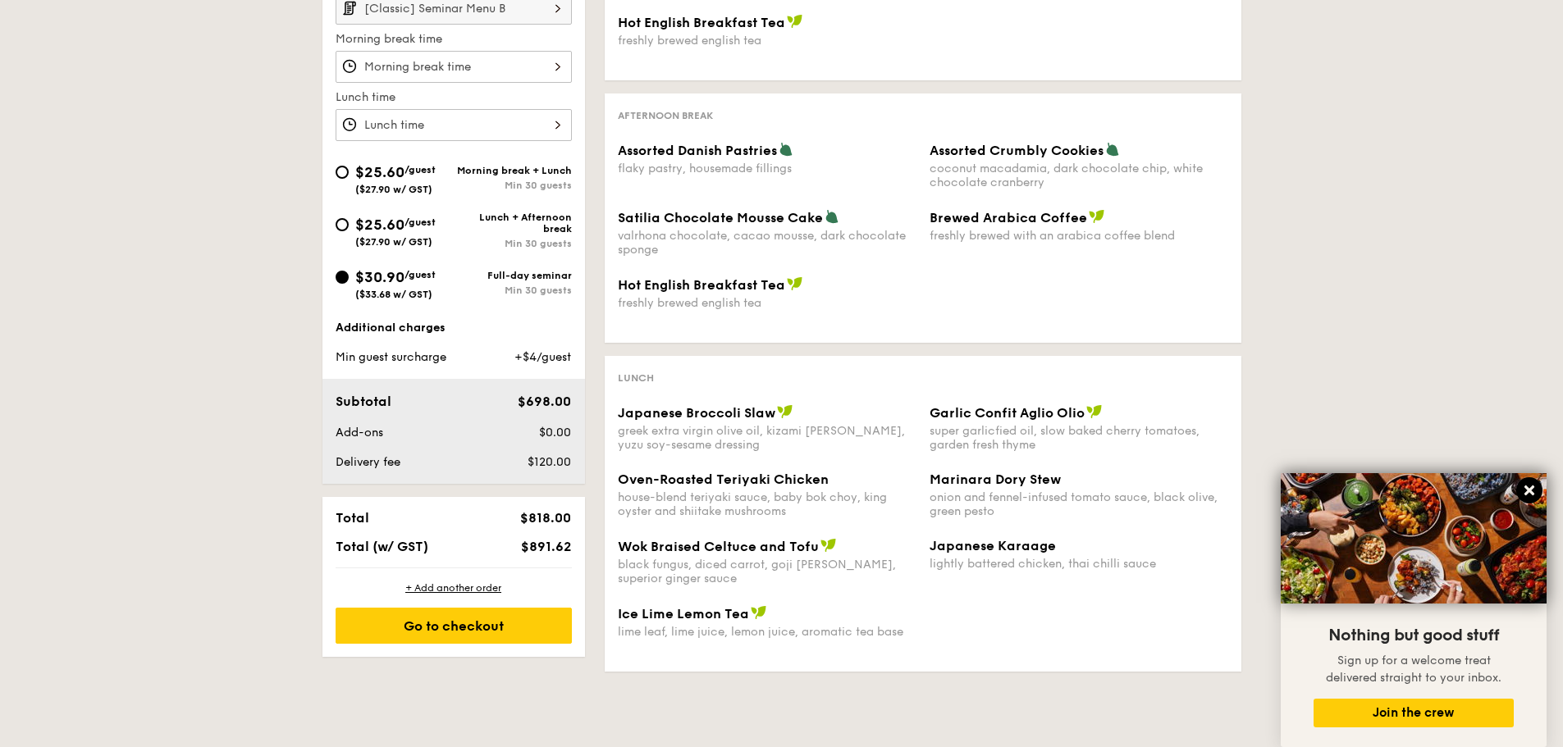
click at [1526, 492] on icon at bounding box center [1529, 491] width 10 height 10
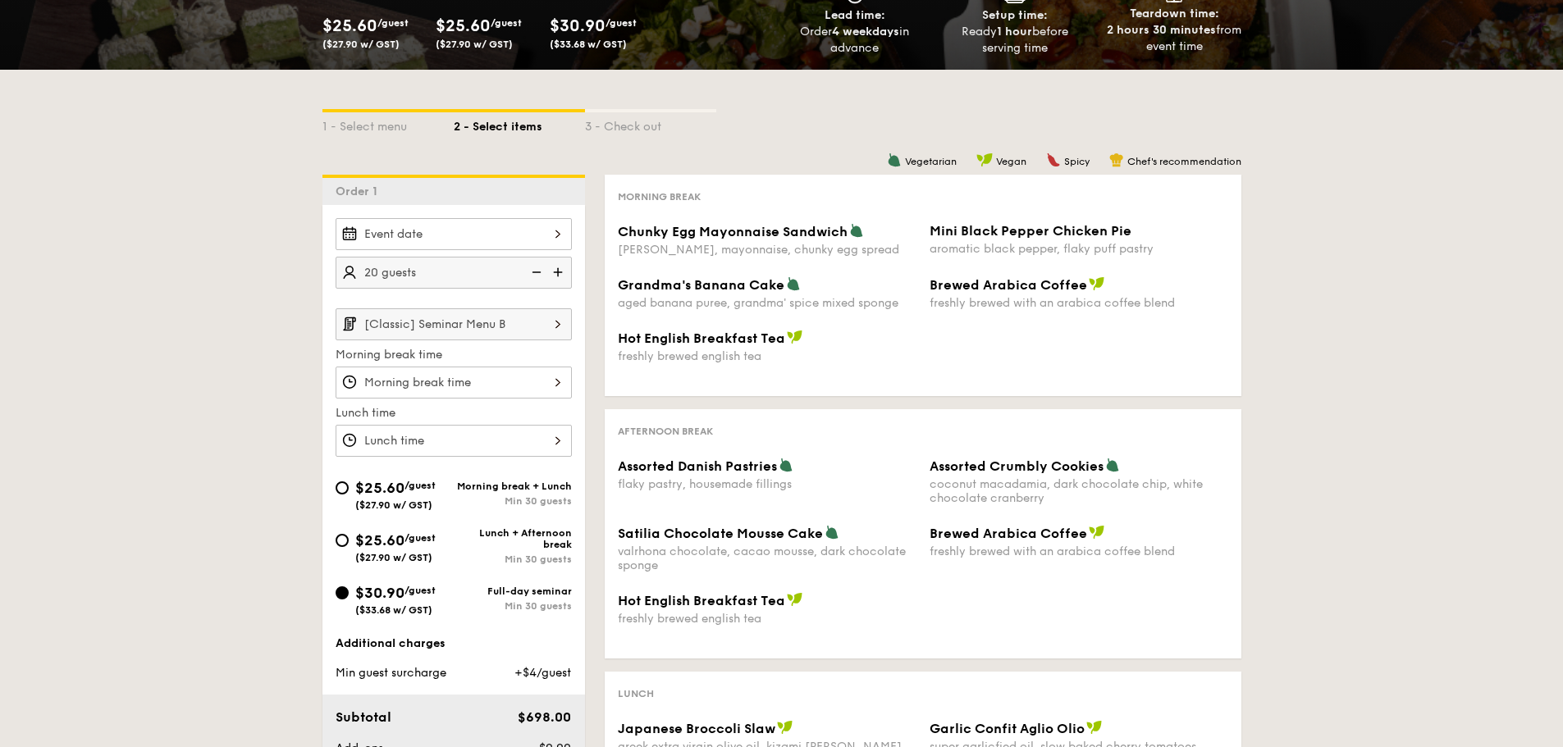
scroll to position [246, 0]
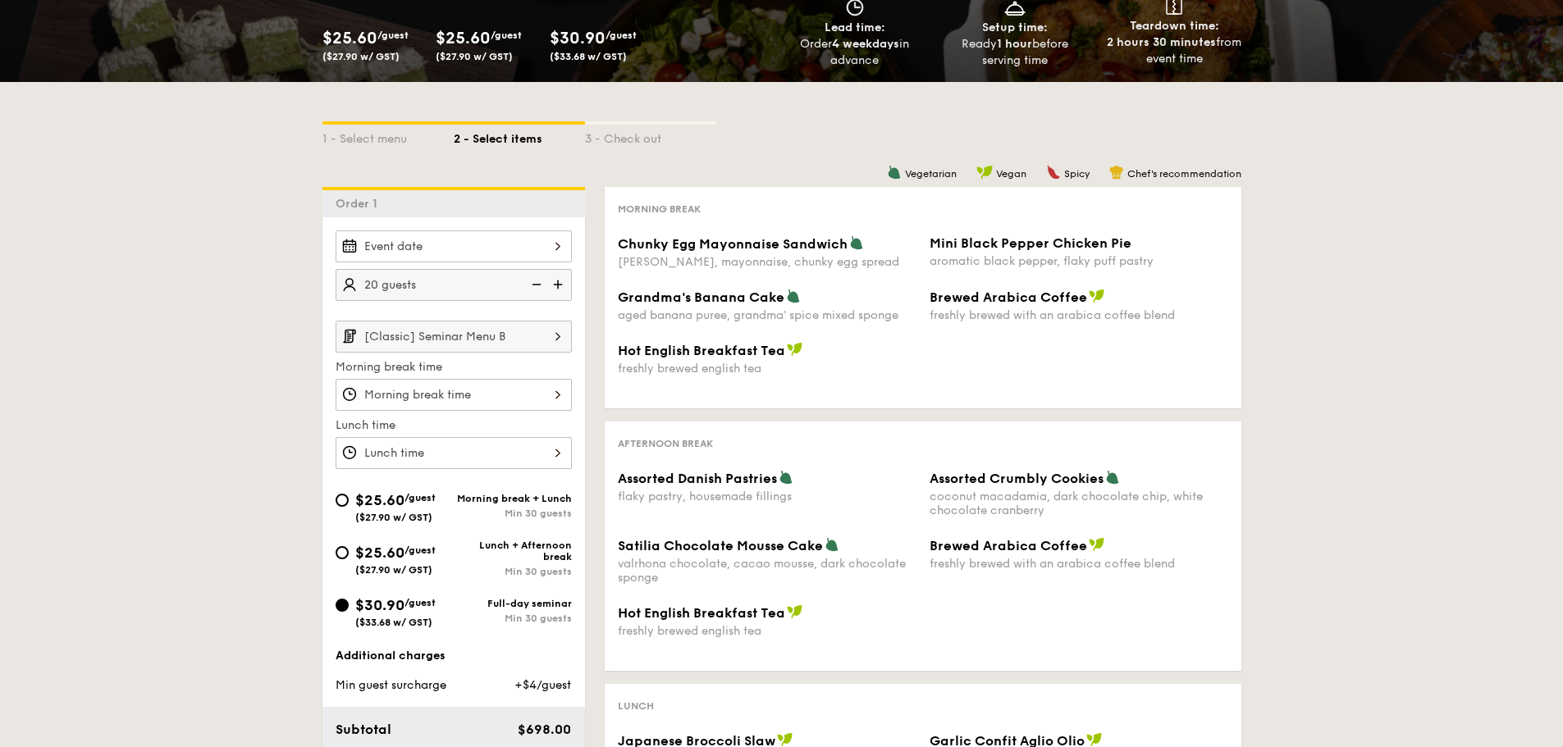
click at [455, 347] on input "[Classic] Seminar Menu B" at bounding box center [453, 337] width 236 height 32
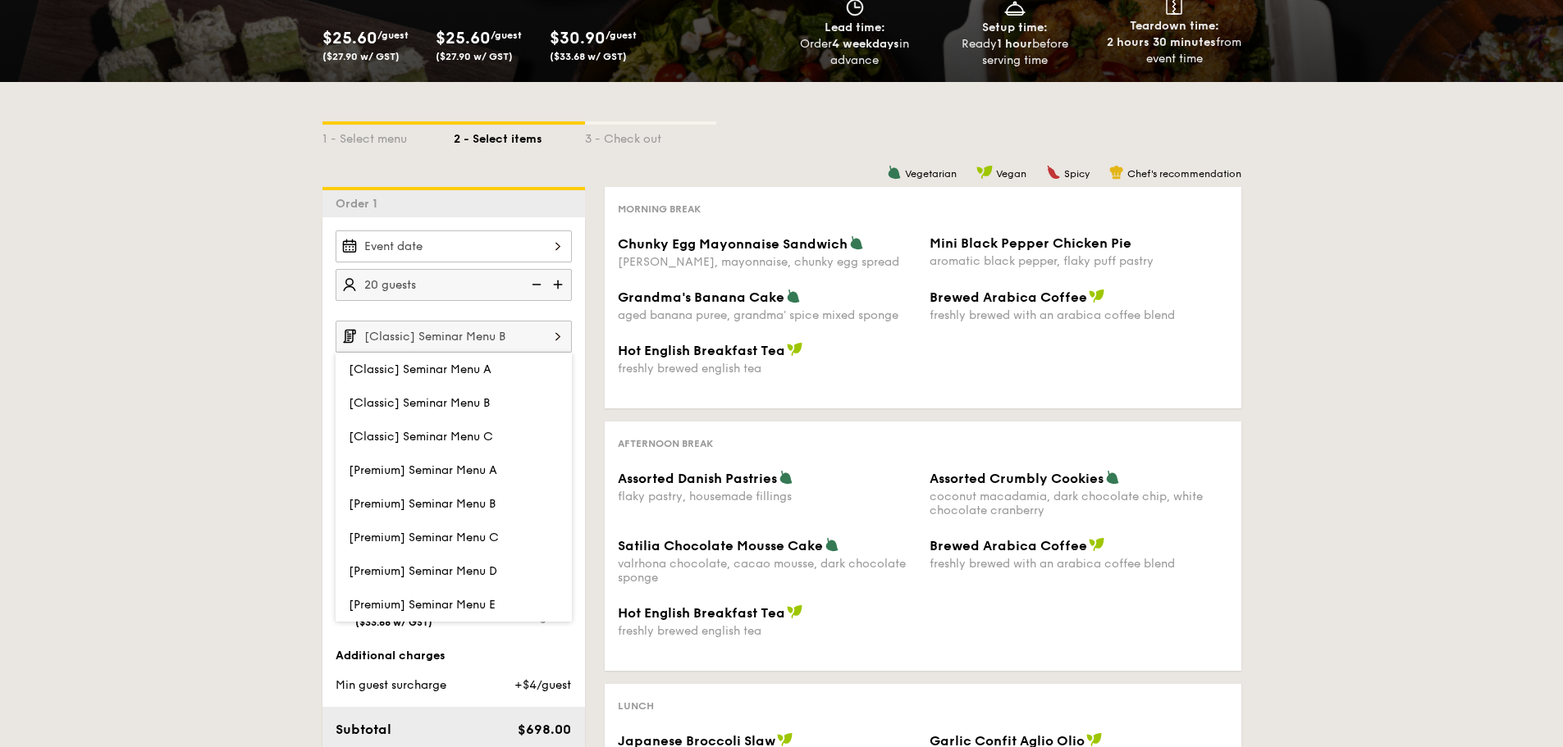
click at [442, 465] on span "[Premium] Seminar Menu A" at bounding box center [423, 470] width 148 height 14
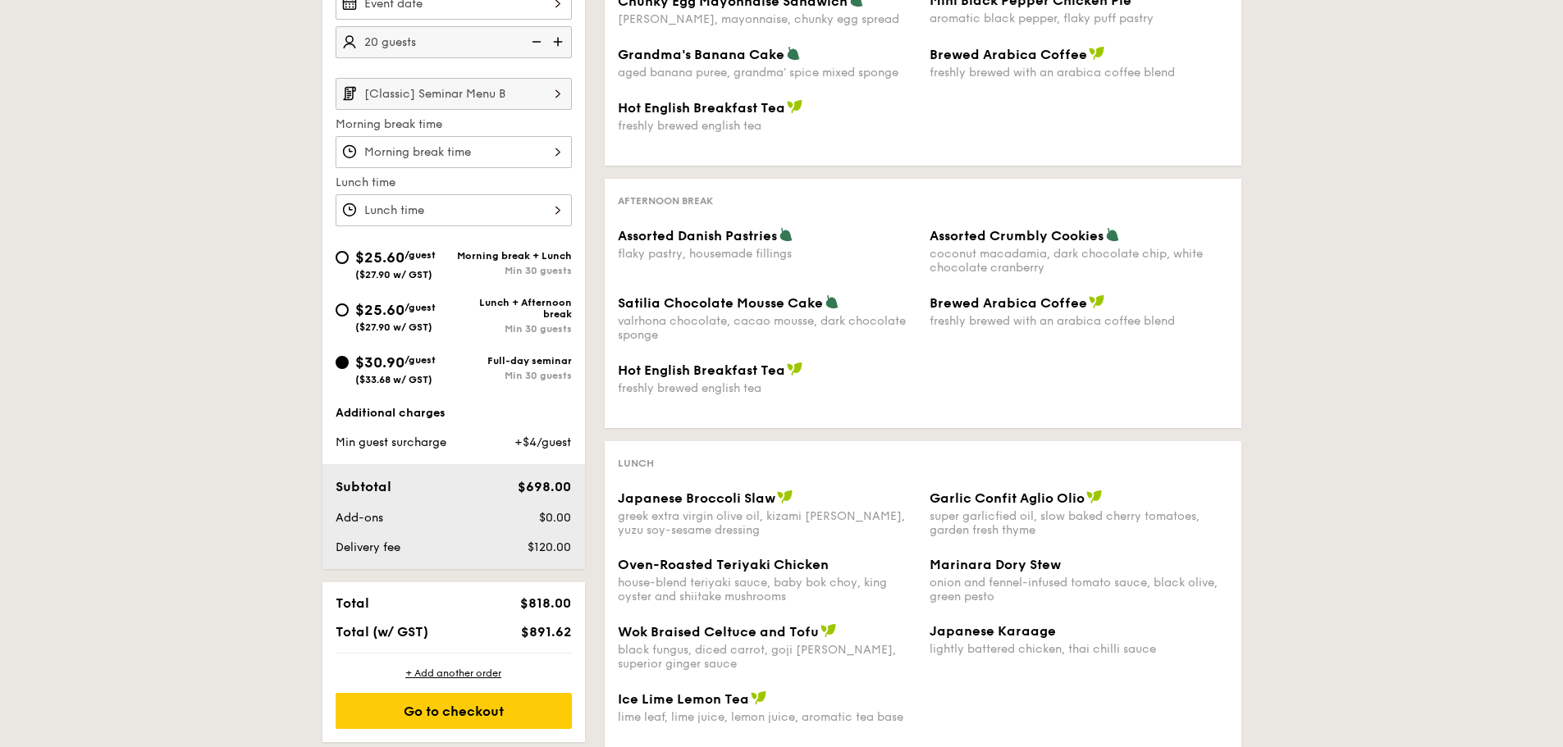
scroll to position [328, 0]
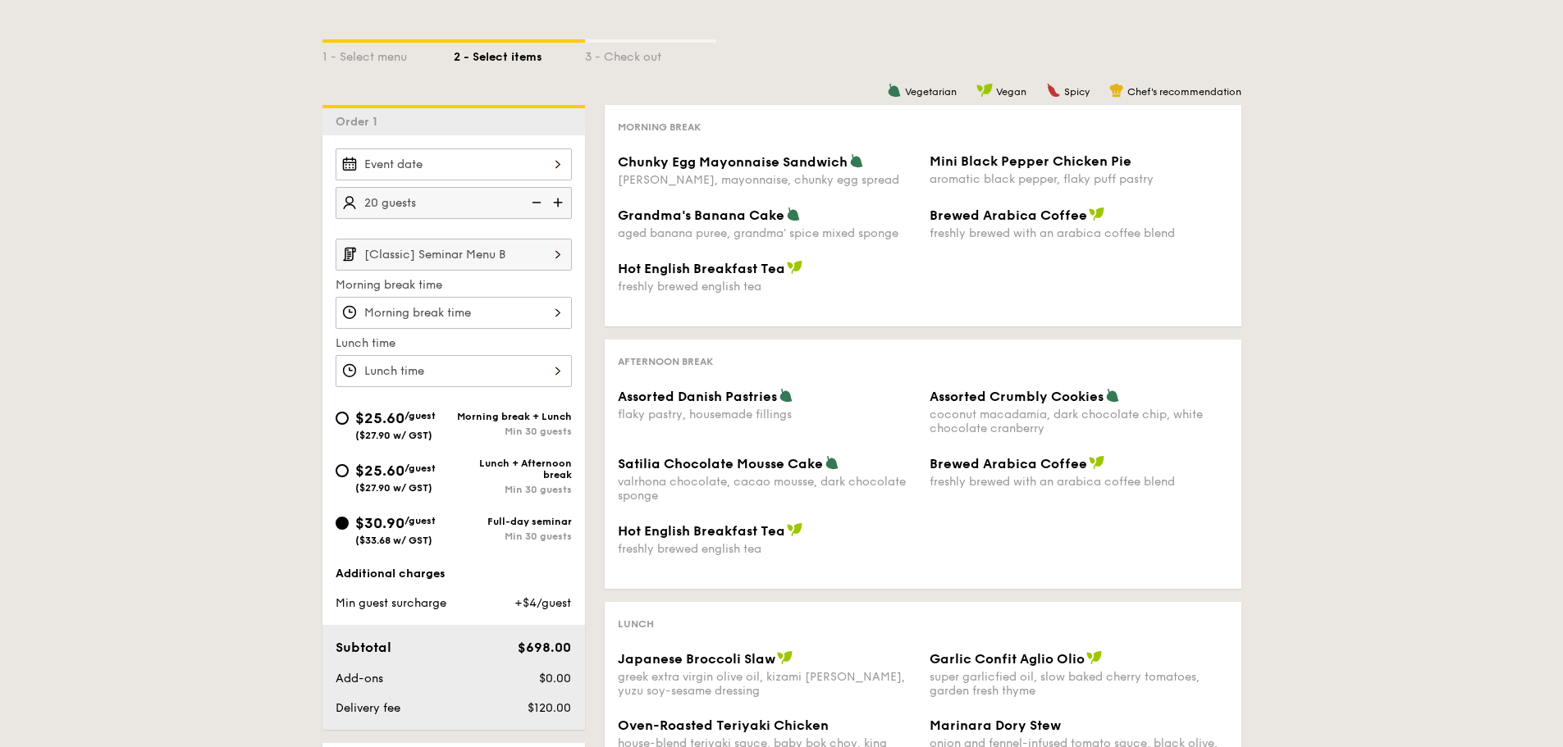
click at [478, 267] on input "[Classic] Seminar Menu B" at bounding box center [453, 255] width 236 height 32
click at [464, 273] on div "[Classic] Seminar Menu B Morning break time Lunch time" at bounding box center [453, 313] width 236 height 148
click at [474, 240] on input "[Classic] Seminar Menu B" at bounding box center [453, 255] width 236 height 32
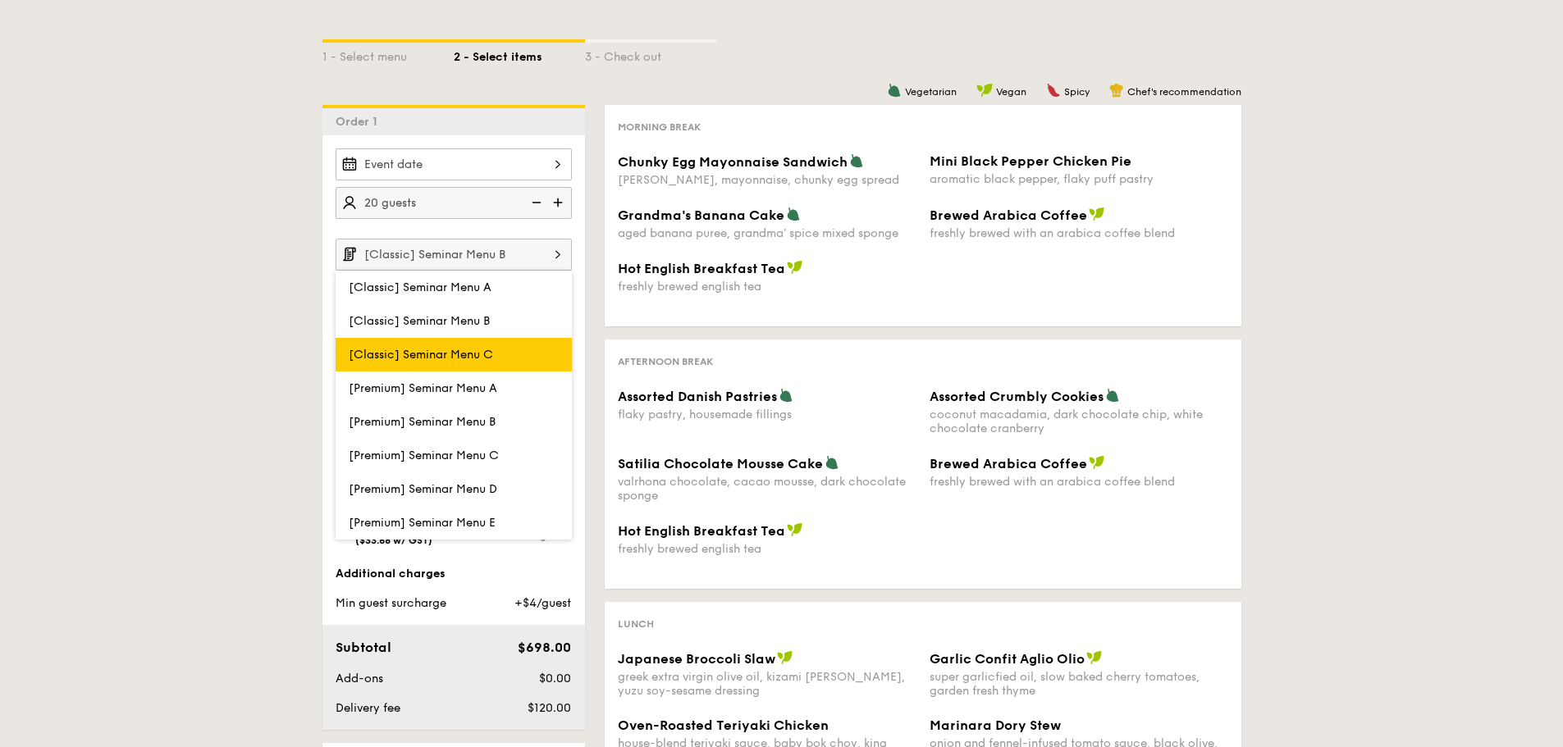
click at [473, 348] on span "[Classic] Seminar Menu C" at bounding box center [421, 355] width 144 height 14
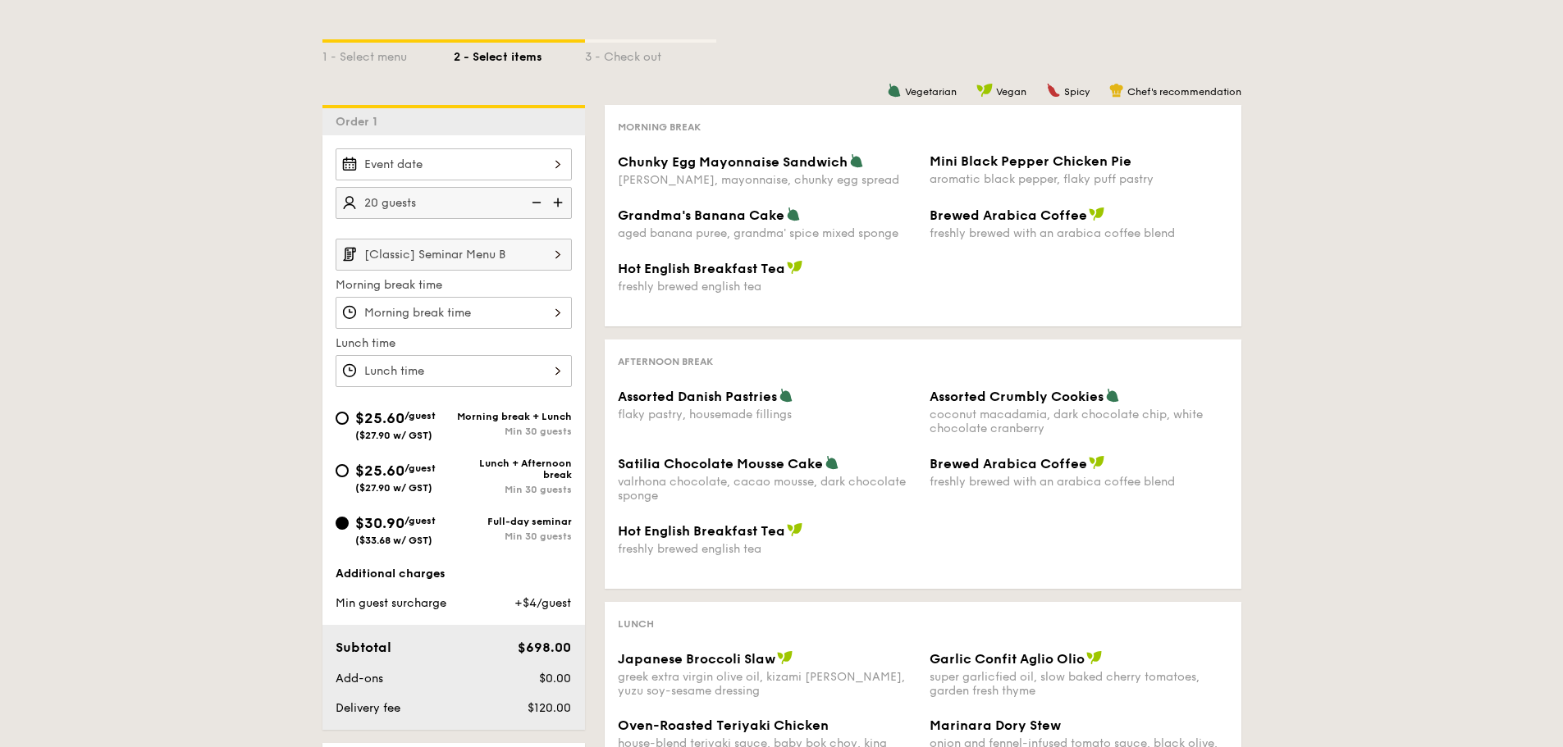
click at [550, 203] on img at bounding box center [559, 202] width 25 height 31
click at [532, 199] on img at bounding box center [535, 202] width 25 height 31
click at [552, 199] on img at bounding box center [559, 202] width 25 height 31
click at [536, 203] on img at bounding box center [535, 202] width 25 height 31
type input "20 guests"
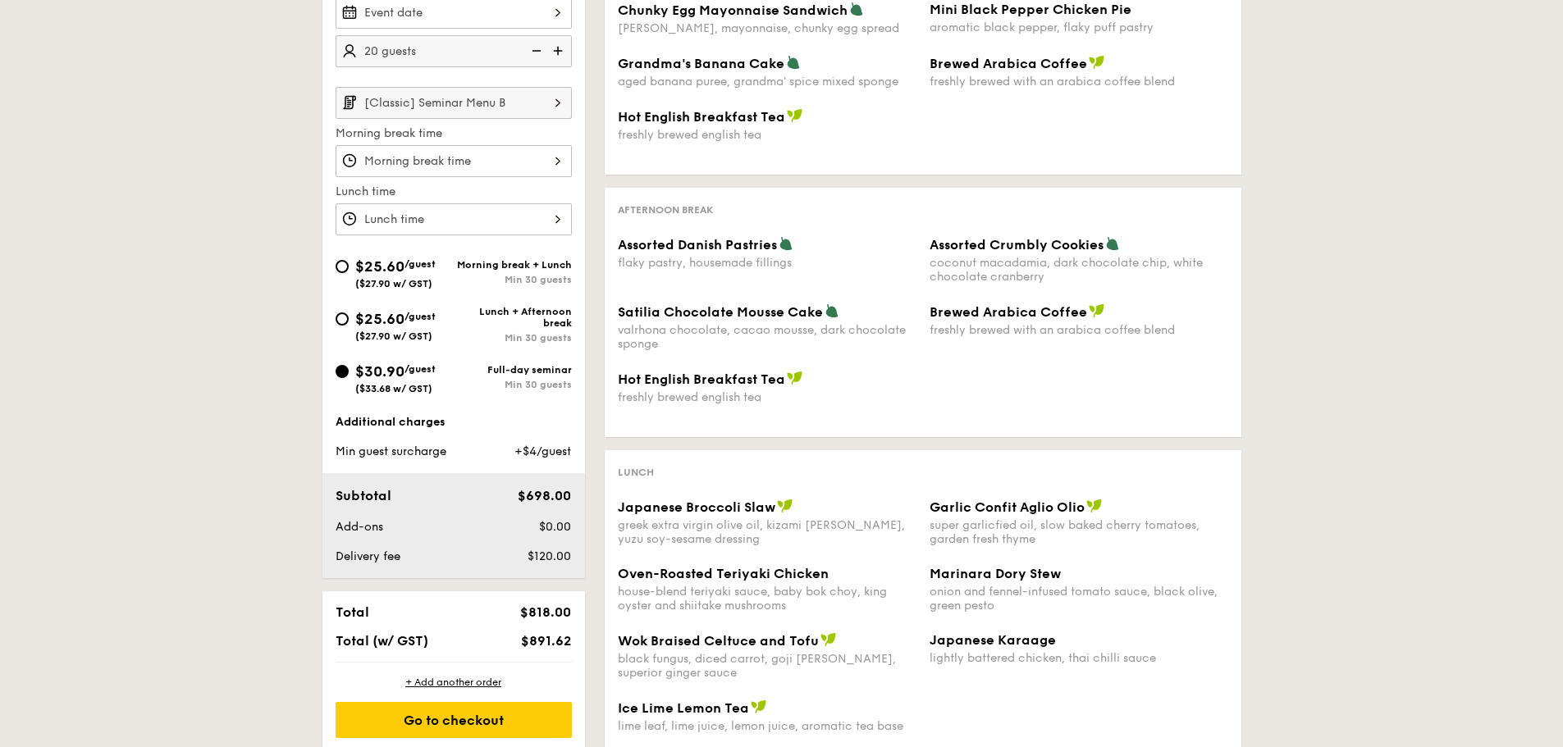
scroll to position [246, 0]
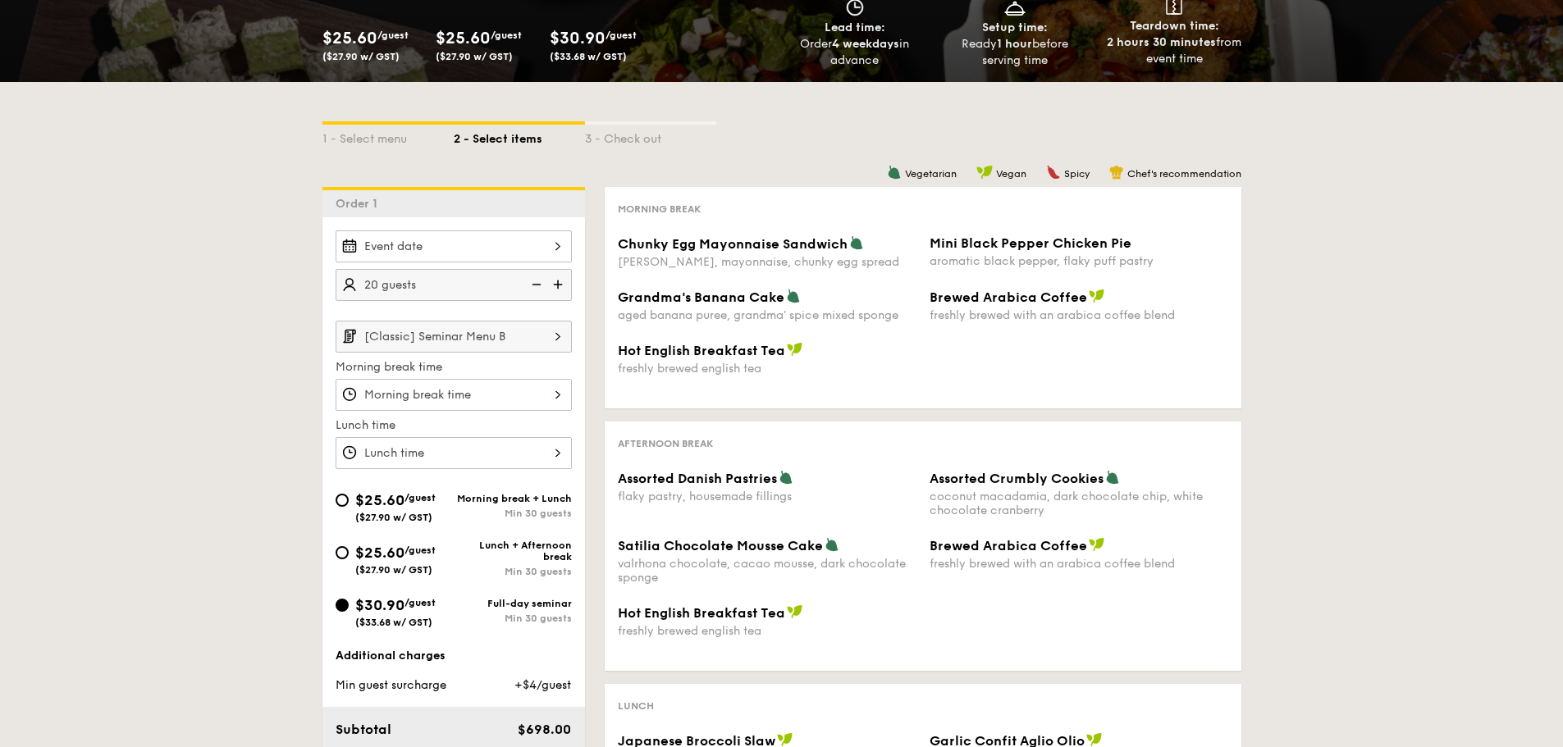
click at [481, 338] on input "[Classic] Seminar Menu B" at bounding box center [453, 337] width 236 height 32
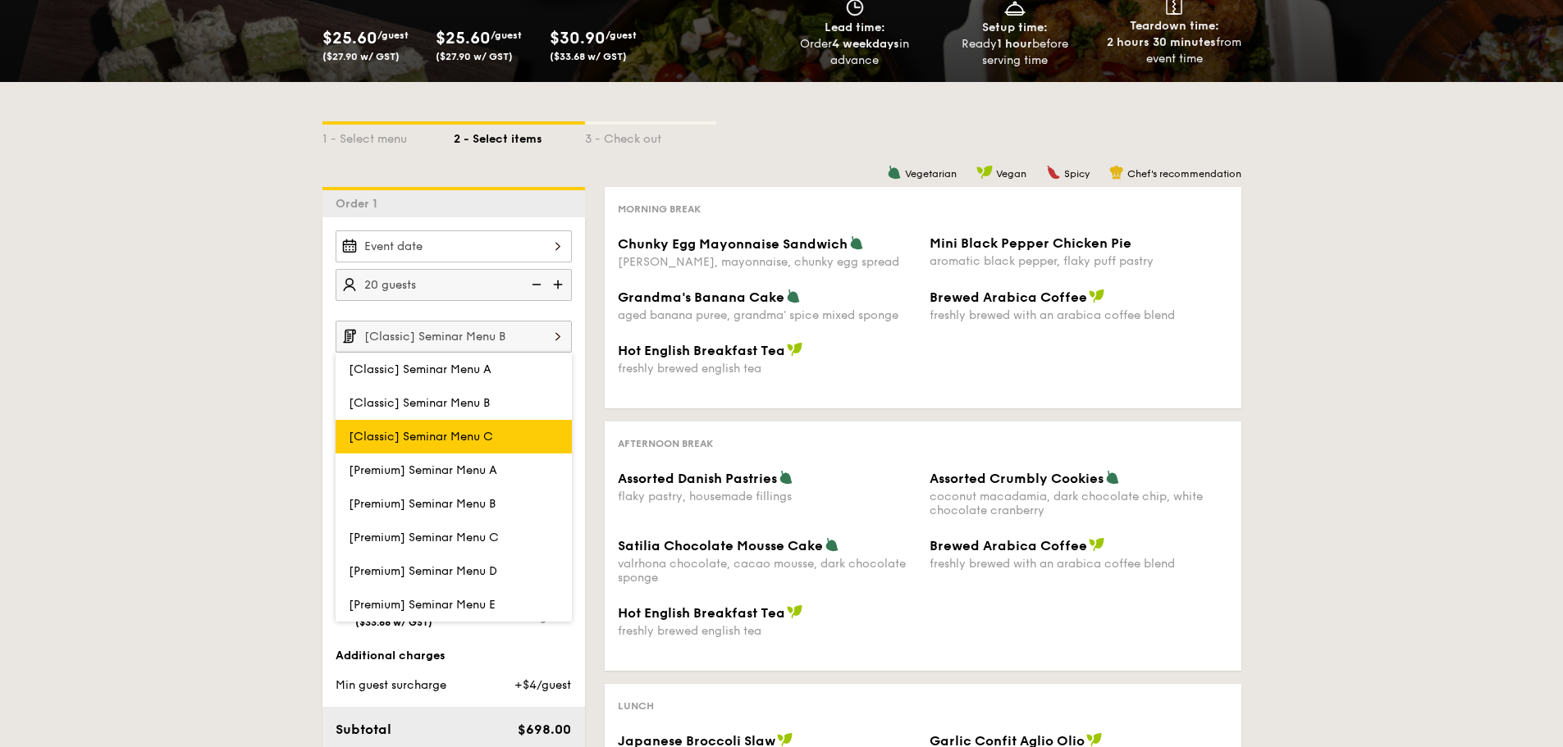
click at [518, 445] on label "[Classic] Seminar Menu C" at bounding box center [453, 437] width 236 height 34
click at [0, 0] on input "[Classic] Seminar Menu C" at bounding box center [0, 0] width 0 height 0
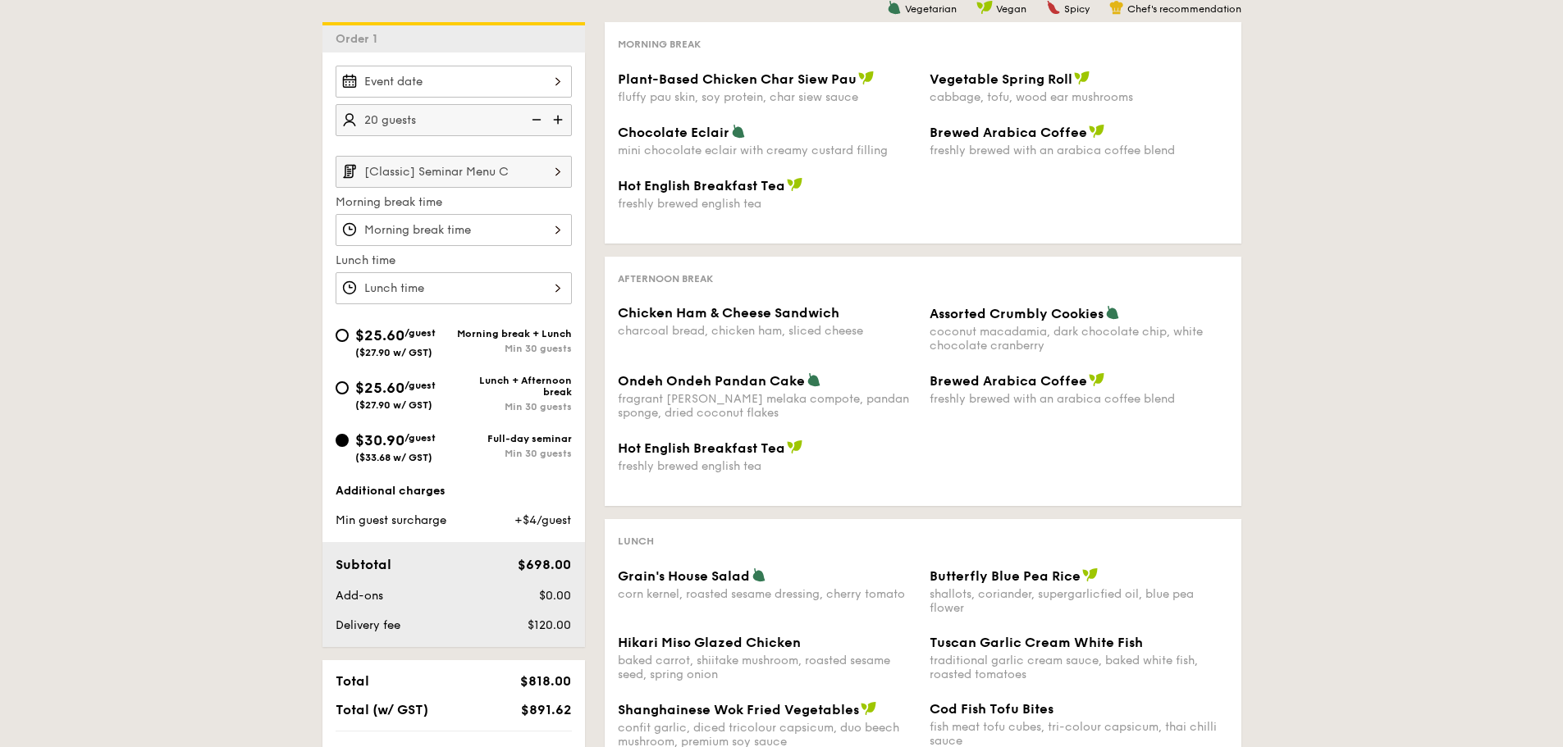
scroll to position [410, 0]
drag, startPoint x: 470, startPoint y: 168, endPoint x: 485, endPoint y: 185, distance: 22.1
click at [470, 167] on input "[Classic] Seminar Menu C" at bounding box center [453, 173] width 236 height 32
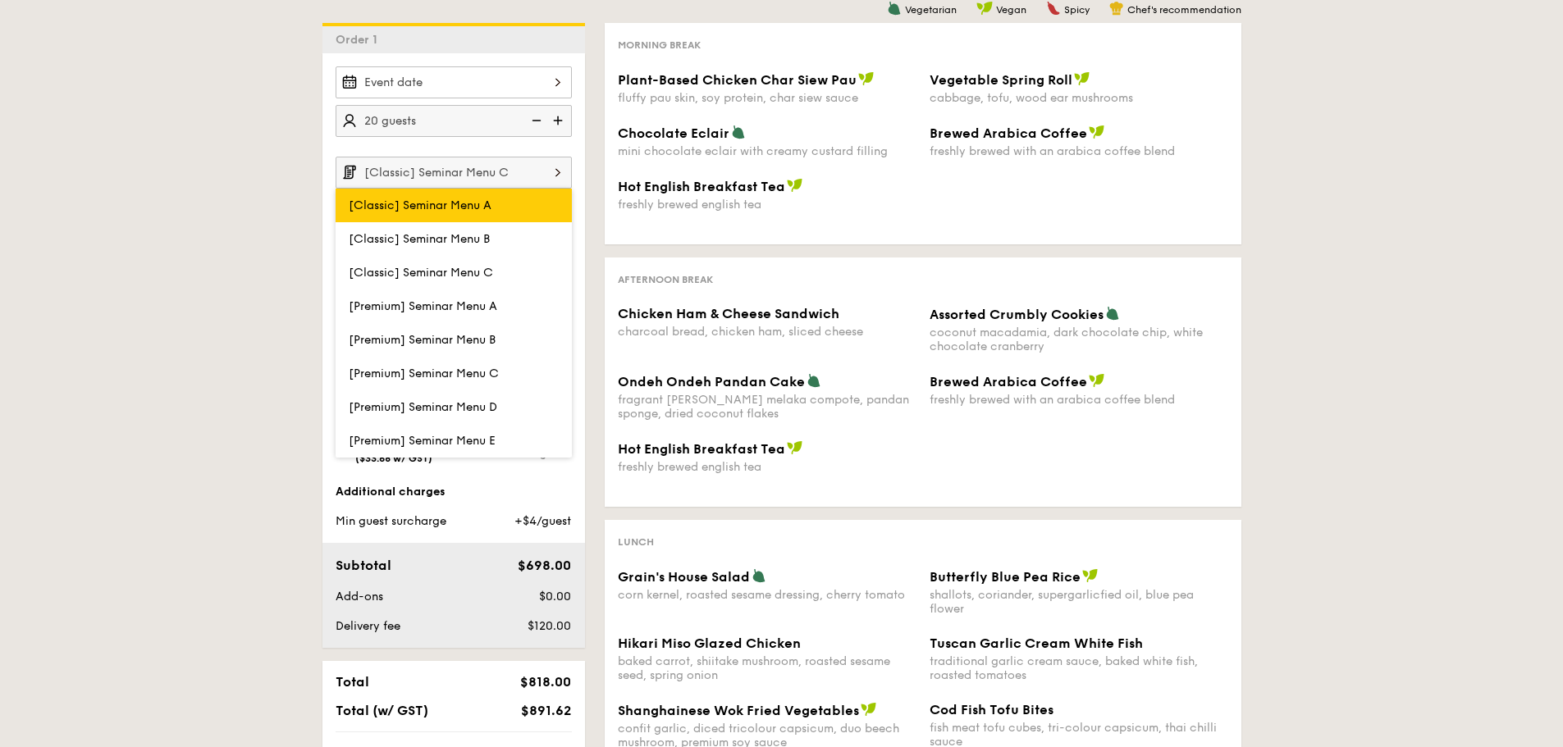
drag, startPoint x: 485, startPoint y: 185, endPoint x: 507, endPoint y: 217, distance: 39.6
click at [507, 217] on label "[Classic] Seminar Menu A" at bounding box center [453, 206] width 236 height 34
click at [0, 0] on input "[Classic] Seminar Menu A" at bounding box center [0, 0] width 0 height 0
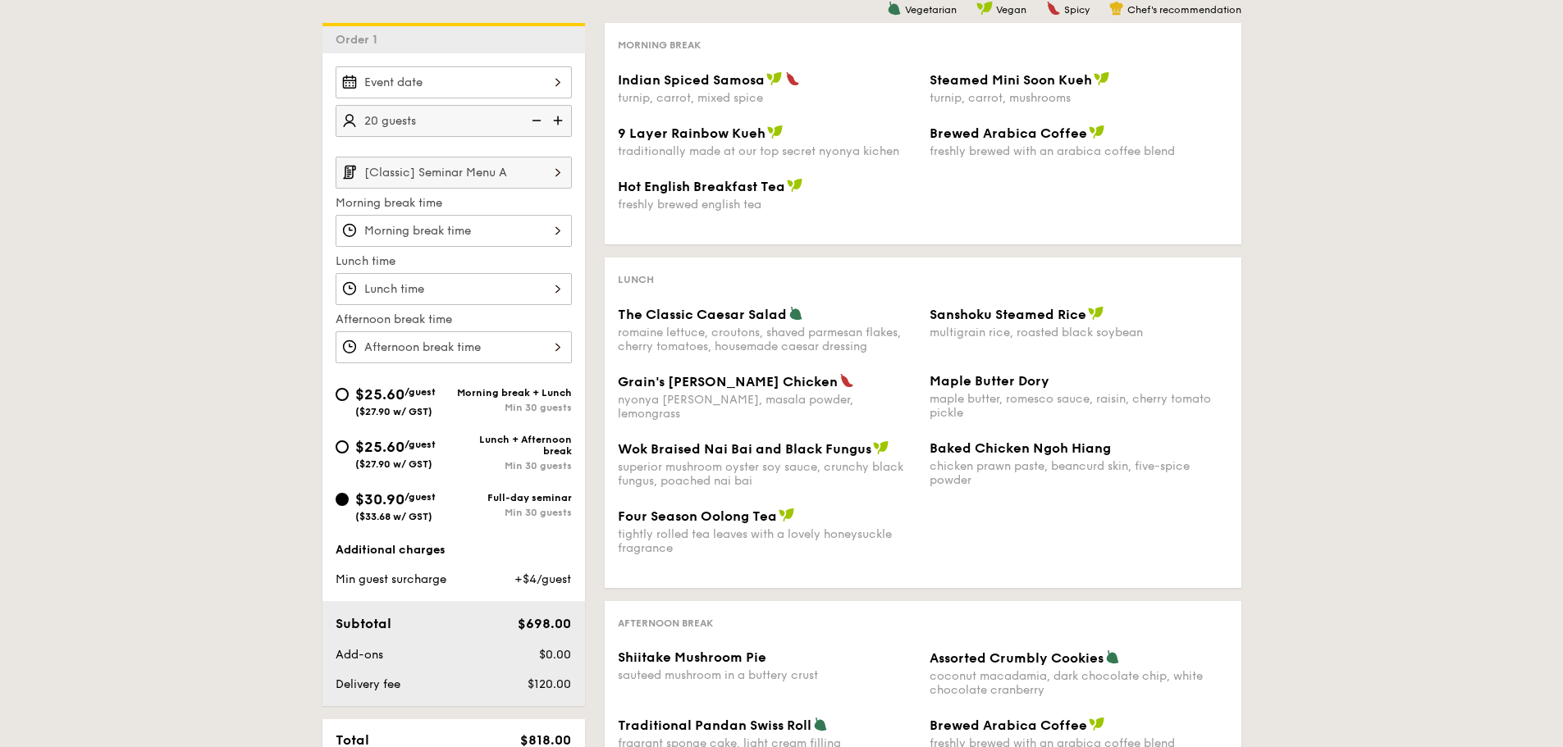
click at [504, 186] on input "[Classic] Seminar Menu A" at bounding box center [453, 173] width 236 height 32
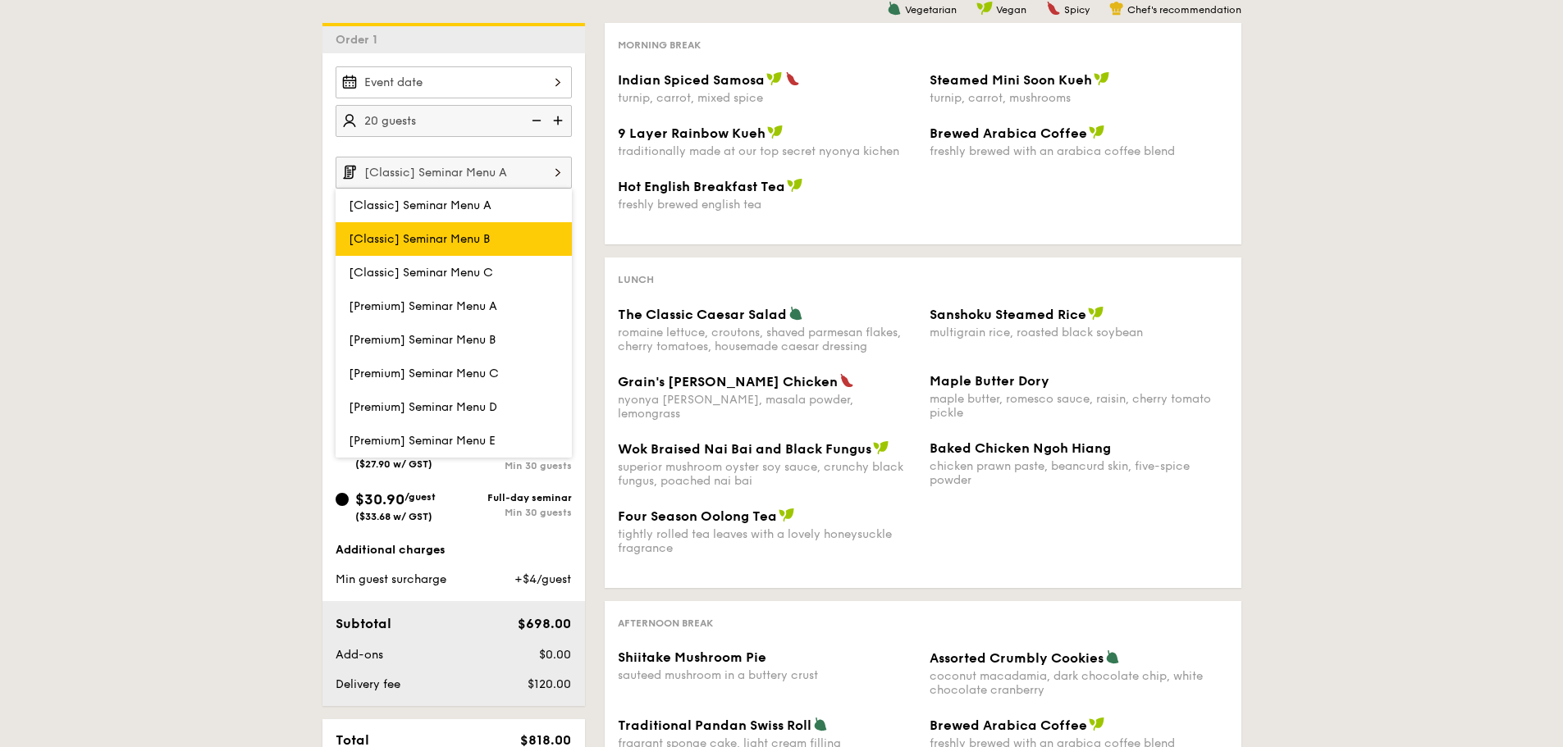
click at [509, 240] on label "[Classic] Seminar Menu B" at bounding box center [453, 239] width 236 height 34
click at [0, 0] on input "[Classic] Seminar Menu B" at bounding box center [0, 0] width 0 height 0
type input "[Classic] Seminar Menu B"
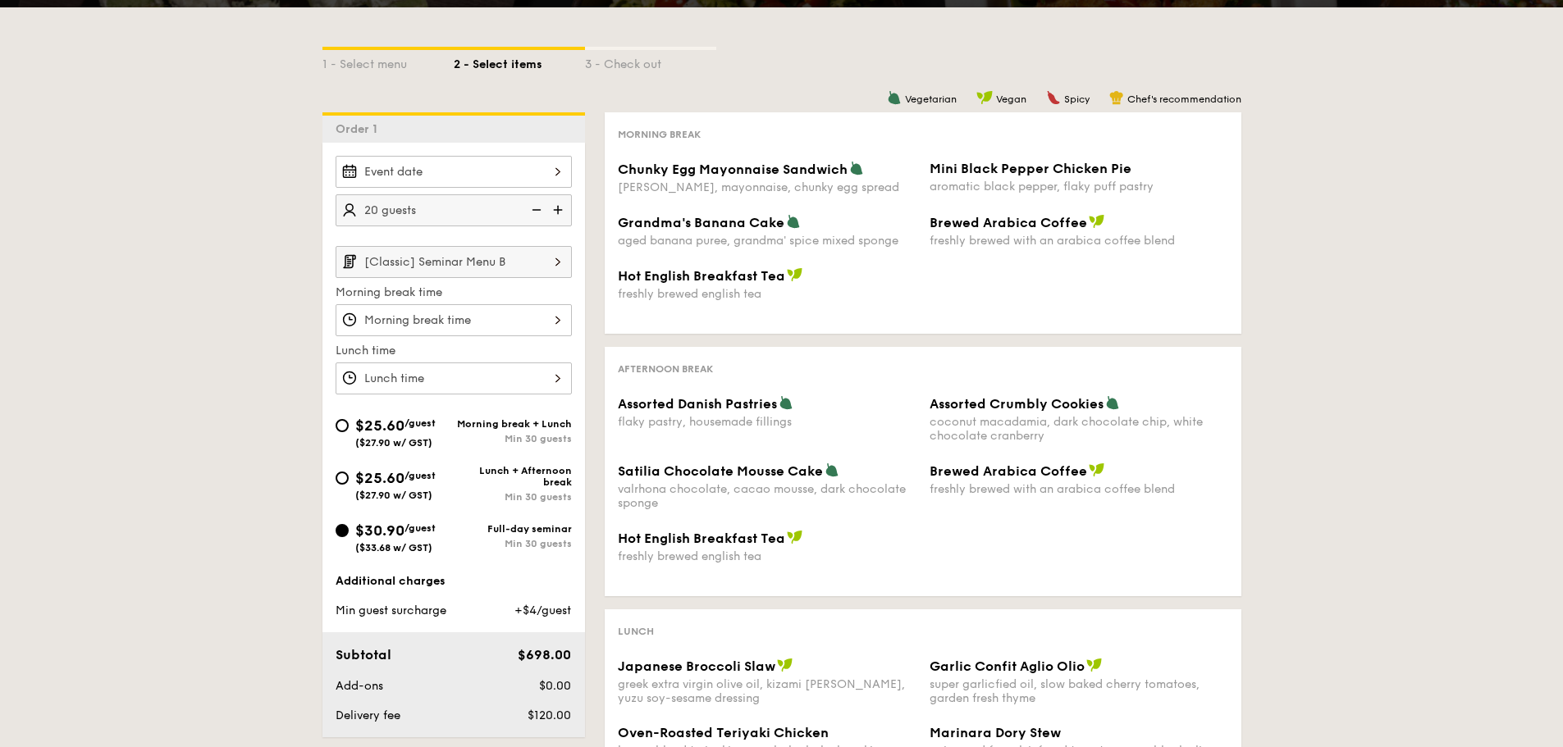
scroll to position [492, 0]
